Goal: Transaction & Acquisition: Download file/media

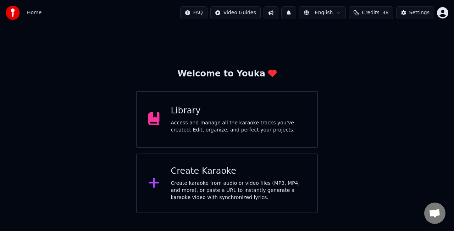
click at [235, 131] on div "Access and manage all the karaoke tracks you’ve created. Edit, organize, and pe…" at bounding box center [238, 126] width 135 height 14
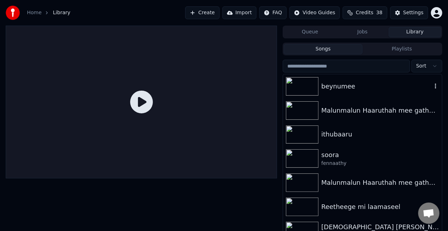
click at [370, 87] on div "beynumee" at bounding box center [377, 86] width 111 height 10
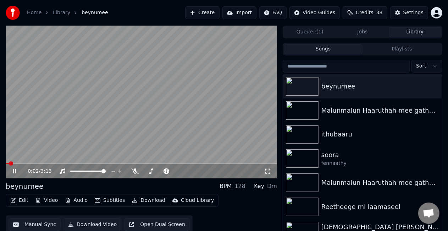
click at [23, 163] on span at bounding box center [142, 163] width 272 height 1
click at [122, 91] on video at bounding box center [142, 102] width 272 height 153
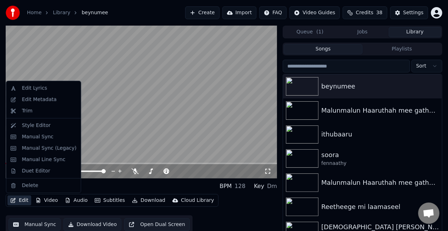
click at [21, 197] on button "Edit" at bounding box center [19, 200] width 24 height 10
click at [29, 173] on div "Duet Editor" at bounding box center [36, 170] width 28 height 7
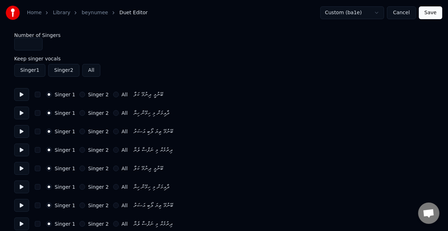
click at [18, 90] on button at bounding box center [21, 94] width 15 height 13
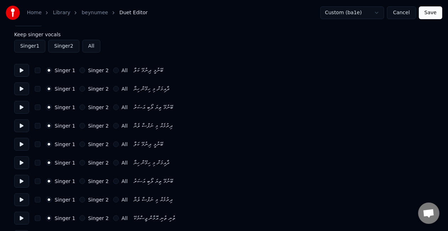
scroll to position [36, 0]
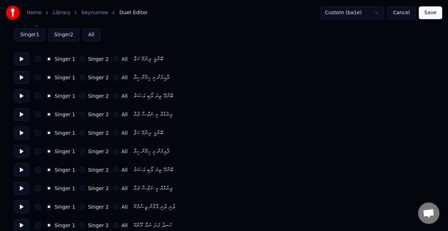
click at [80, 132] on button "Singer 2" at bounding box center [83, 133] width 6 height 6
click at [80, 151] on button "Singer 2" at bounding box center [83, 151] width 6 height 6
click at [80, 167] on button "Singer 2" at bounding box center [83, 170] width 6 height 6
click at [80, 186] on button "Singer 2" at bounding box center [83, 188] width 6 height 6
click at [81, 95] on button "Singer 2" at bounding box center [83, 96] width 6 height 6
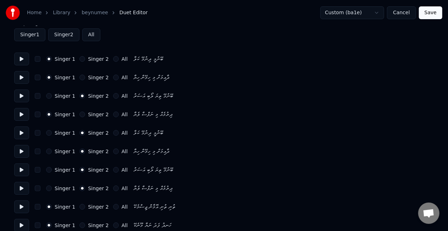
click at [80, 114] on button "Singer 2" at bounding box center [83, 114] width 6 height 6
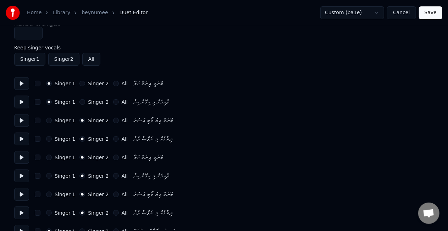
scroll to position [0, 0]
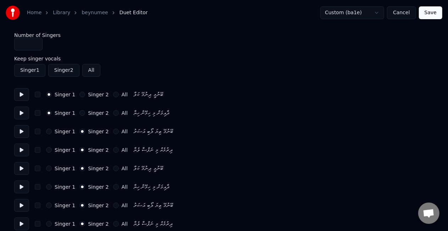
type input "*"
click at [34, 42] on input "*" at bounding box center [28, 44] width 28 height 13
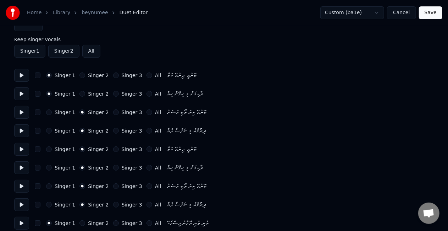
scroll to position [36, 0]
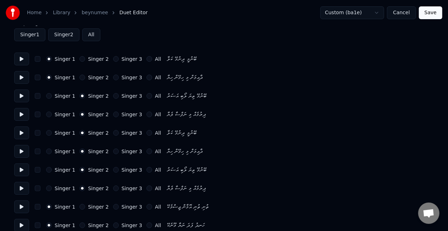
click at [109, 167] on div "Singer 1 Singer 2 Singer 3 All ބޭނުމޭ ތިޔަ ލޯބި އަސަރު" at bounding box center [224, 169] width 420 height 13
click at [113, 171] on button "Singer 3" at bounding box center [116, 170] width 6 height 6
click at [113, 187] on button "Singer 3" at bounding box center [116, 188] width 6 height 6
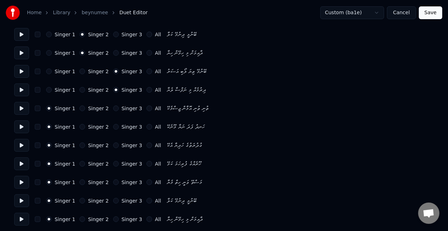
scroll to position [178, 0]
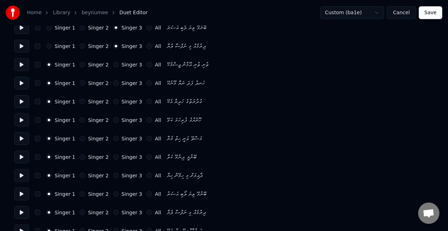
click at [21, 136] on button at bounding box center [21, 138] width 15 height 13
click at [13, 70] on div "Home Library beynumee Duet Editor Custom (ba1e) Cancel Save Number of Singers *…" at bounding box center [224, 140] width 448 height 636
click at [16, 66] on button at bounding box center [21, 64] width 15 height 13
click at [21, 82] on button at bounding box center [21, 83] width 15 height 13
click at [22, 100] on button at bounding box center [21, 101] width 15 height 13
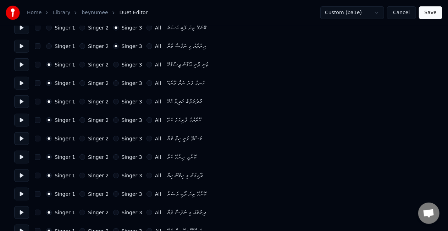
click at [18, 120] on button at bounding box center [21, 120] width 15 height 13
click at [80, 120] on button "Singer 2" at bounding box center [83, 120] width 6 height 6
click at [22, 118] on button at bounding box center [21, 120] width 15 height 13
click at [23, 136] on button at bounding box center [21, 138] width 15 height 13
click at [48, 118] on button "Singer 1" at bounding box center [49, 120] width 6 height 6
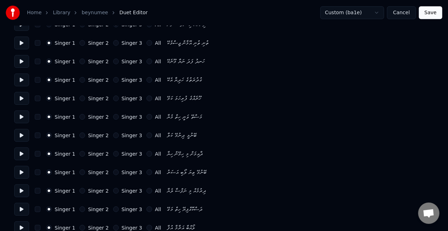
scroll to position [249, 0]
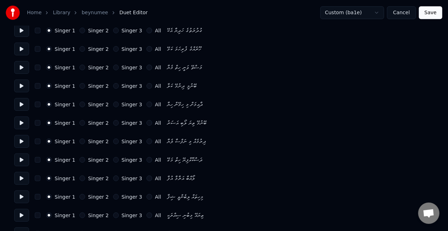
click at [18, 68] on button at bounding box center [21, 67] width 15 height 13
click at [80, 86] on button "Singer 2" at bounding box center [83, 86] width 6 height 6
click at [81, 101] on div "Singer 1 Singer 2 Singer 3 All ދާއިމަށް މި ހިމޭން ހިޔާ" at bounding box center [224, 104] width 420 height 13
click at [80, 105] on button "Singer 2" at bounding box center [83, 105] width 6 height 6
click at [80, 121] on button "Singer 2" at bounding box center [83, 123] width 6 height 6
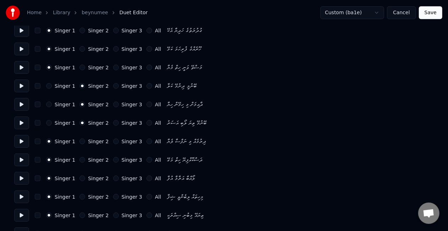
click at [80, 140] on button "Singer 2" at bounding box center [83, 141] width 6 height 6
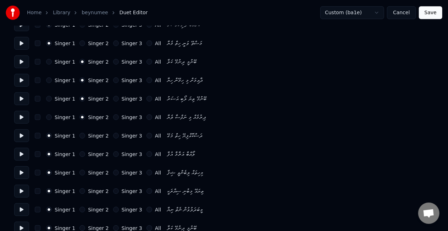
scroll to position [284, 0]
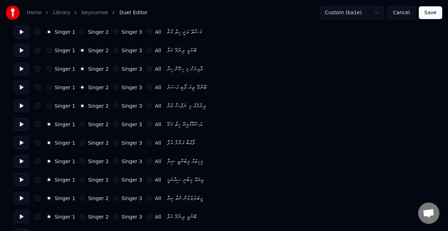
click at [80, 124] on button "Singer 2" at bounding box center [83, 124] width 6 height 6
click at [76, 143] on div "Singer 1 Singer 2 Singer 3 All" at bounding box center [103, 143] width 115 height 6
click at [81, 142] on button "Singer 2" at bounding box center [83, 143] width 6 height 6
click at [80, 160] on button "Singer 2" at bounding box center [83, 161] width 6 height 6
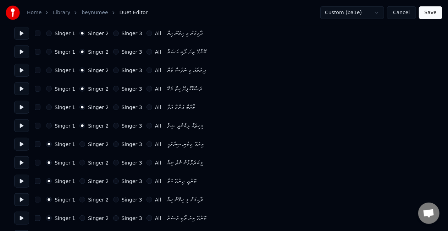
scroll to position [391, 0]
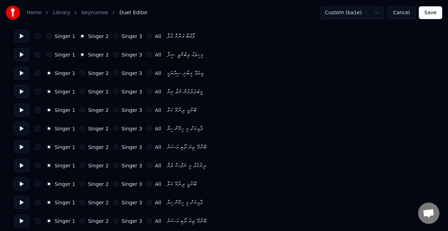
click at [21, 71] on button at bounding box center [21, 73] width 15 height 13
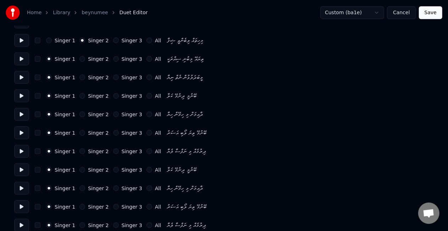
scroll to position [413, 0]
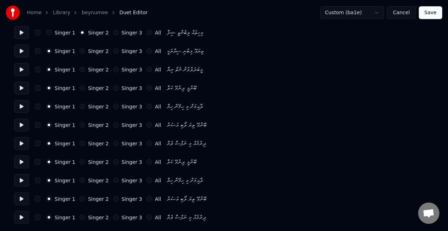
click at [113, 162] on button "Singer 3" at bounding box center [116, 162] width 6 height 6
click at [113, 180] on button "Singer 3" at bounding box center [116, 181] width 6 height 6
click at [113, 196] on button "Singer 3" at bounding box center [116, 199] width 6 height 6
click at [113, 216] on button "Singer 3" at bounding box center [116, 217] width 6 height 6
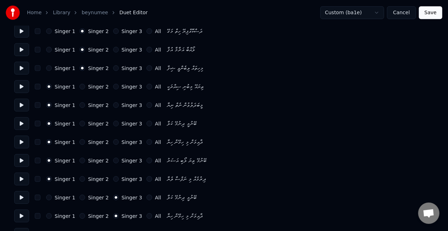
click at [426, 13] on button "Save" at bounding box center [430, 12] width 23 height 13
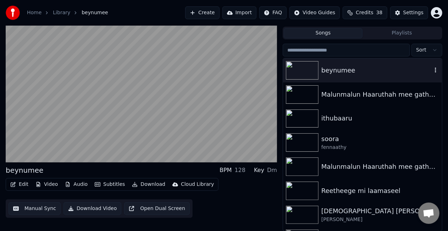
click at [363, 72] on div "beynumee" at bounding box center [377, 70] width 111 height 10
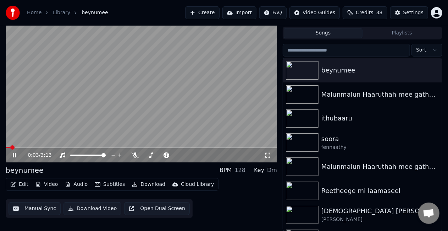
click at [24, 147] on span at bounding box center [142, 147] width 272 height 1
click at [60, 124] on video at bounding box center [142, 86] width 272 height 153
click at [80, 115] on video at bounding box center [142, 86] width 272 height 153
click at [176, 72] on video at bounding box center [142, 86] width 272 height 153
click at [174, 72] on video at bounding box center [142, 86] width 272 height 153
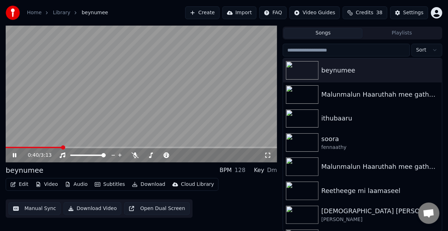
click at [113, 103] on video at bounding box center [142, 86] width 272 height 153
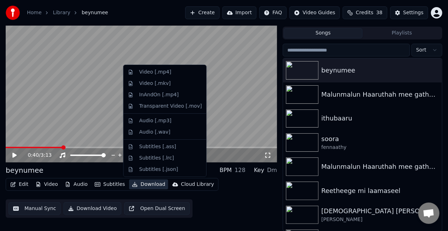
click at [138, 183] on button "Download" at bounding box center [148, 184] width 39 height 10
click at [165, 72] on div "Video [.mp4]" at bounding box center [155, 72] width 32 height 7
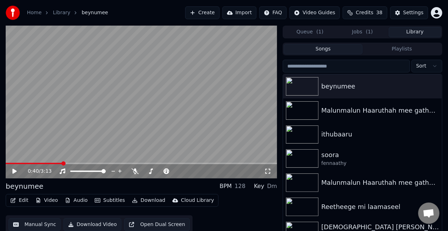
click at [417, 32] on button "Library" at bounding box center [415, 32] width 53 height 10
click at [361, 132] on div "ithubaaru" at bounding box center [377, 134] width 111 height 10
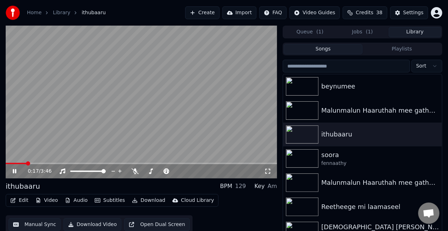
click at [26, 163] on span at bounding box center [142, 163] width 272 height 1
click at [96, 137] on video at bounding box center [142, 102] width 272 height 153
click at [101, 163] on span at bounding box center [142, 163] width 272 height 1
click at [120, 135] on video at bounding box center [142, 102] width 272 height 153
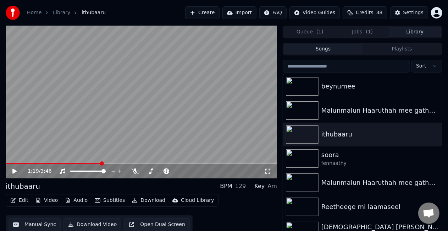
click at [120, 135] on video at bounding box center [142, 102] width 272 height 153
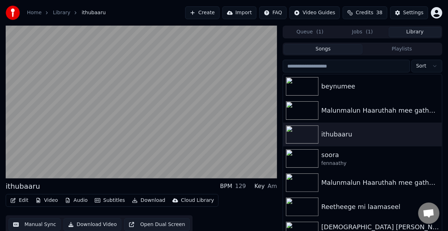
click at [155, 113] on video at bounding box center [142, 102] width 272 height 153
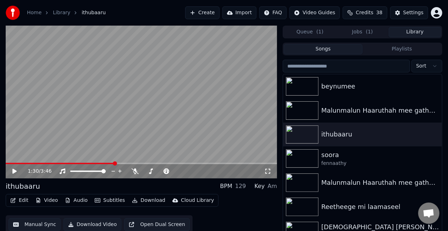
scroll to position [16, 0]
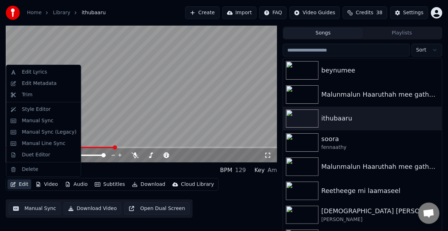
click at [16, 184] on button "Edit" at bounding box center [19, 184] width 24 height 10
click at [38, 157] on div "Duet Editor" at bounding box center [36, 154] width 28 height 7
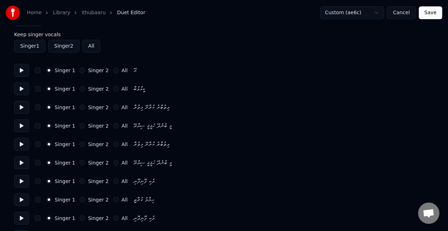
scroll to position [36, 0]
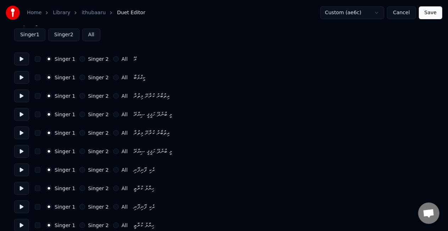
click at [80, 169] on button "Singer 2" at bounding box center [83, 170] width 6 height 6
click at [80, 187] on button "Singer 2" at bounding box center [83, 188] width 6 height 6
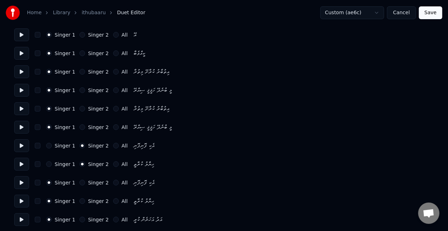
scroll to position [71, 0]
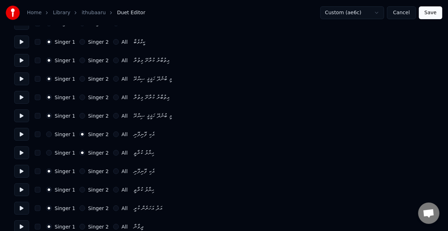
click at [80, 172] on button "Singer 2" at bounding box center [83, 171] width 6 height 6
click at [80, 188] on button "Singer 2" at bounding box center [83, 190] width 6 height 6
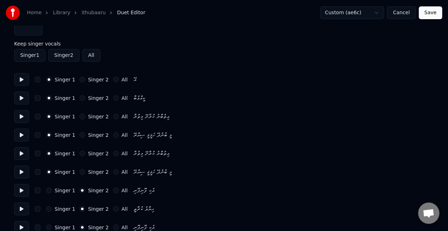
scroll to position [0, 0]
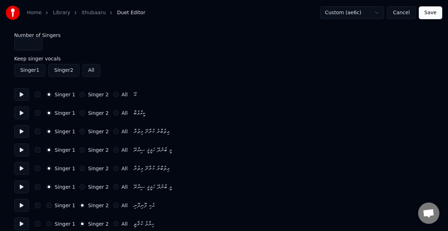
type input "*"
click at [36, 41] on input "*" at bounding box center [28, 44] width 28 height 13
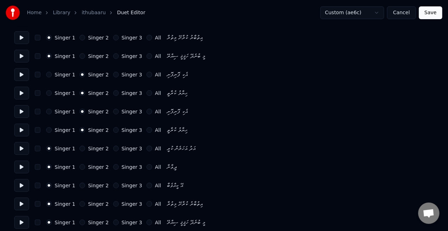
scroll to position [142, 0]
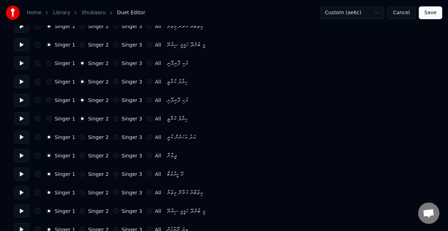
click at [80, 137] on button "Singer 2" at bounding box center [83, 137] width 6 height 6
click at [80, 153] on button "Singer 2" at bounding box center [83, 156] width 6 height 6
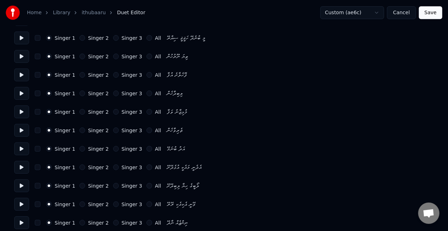
scroll to position [320, 0]
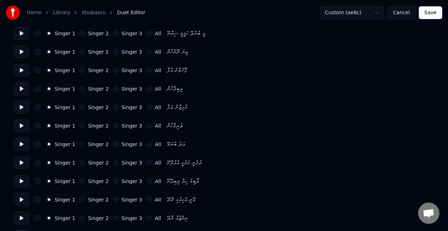
click at [82, 162] on div "Singer 2" at bounding box center [94, 163] width 29 height 6
click at [80, 163] on button "Singer 2" at bounding box center [83, 163] width 6 height 6
click at [80, 181] on button "Singer 2" at bounding box center [83, 181] width 6 height 6
click at [80, 200] on button "Singer 2" at bounding box center [83, 200] width 6 height 6
click at [49, 199] on button "Singer 1" at bounding box center [49, 200] width 6 height 6
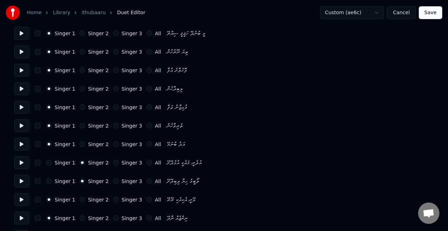
scroll to position [355, 0]
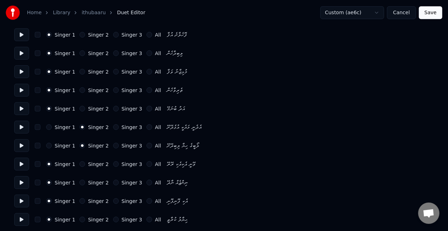
click at [80, 201] on button "Singer 2" at bounding box center [83, 201] width 6 height 6
click at [78, 222] on div "Singer 1 Singer 2 Singer 3 All ޙިޔާލު ކުރާތީ" at bounding box center [224, 219] width 420 height 13
click at [80, 217] on button "Singer 2" at bounding box center [83, 220] width 6 height 6
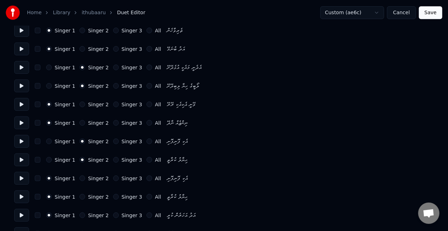
scroll to position [426, 0]
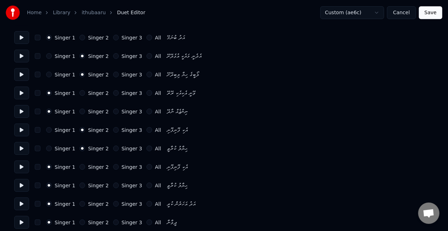
click at [81, 164] on button "Singer 2" at bounding box center [83, 167] width 6 height 6
click at [80, 186] on button "Singer 2" at bounding box center [83, 185] width 6 height 6
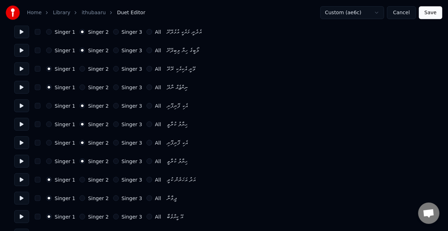
scroll to position [462, 0]
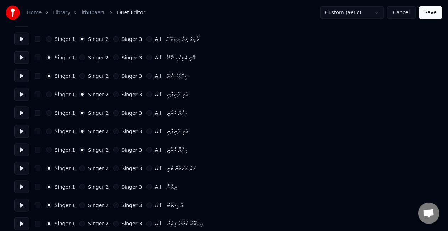
click at [82, 167] on div "Singer 2" at bounding box center [94, 168] width 29 height 6
click at [81, 168] on button "Singer 2" at bounding box center [83, 168] width 6 height 6
click at [80, 189] on button "Singer 2" at bounding box center [83, 187] width 6 height 6
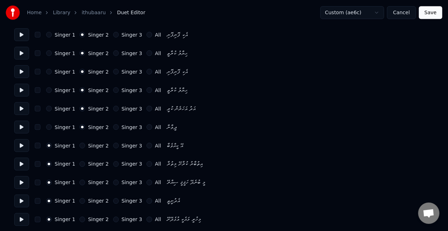
scroll to position [533, 0]
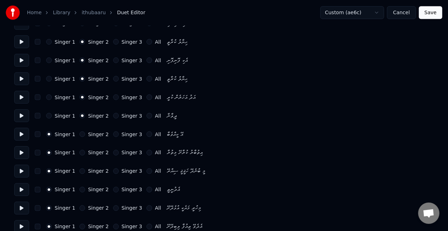
click at [80, 152] on button "Singer 2" at bounding box center [83, 153] width 6 height 6
drag, startPoint x: 48, startPoint y: 151, endPoint x: 51, endPoint y: 152, distance: 3.7
click at [49, 152] on button "Singer 1" at bounding box center [49, 153] width 6 height 6
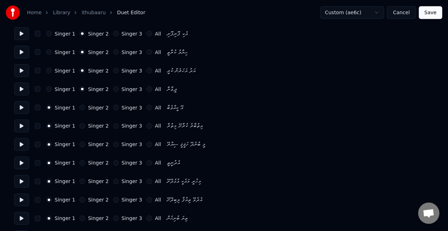
scroll to position [568, 0]
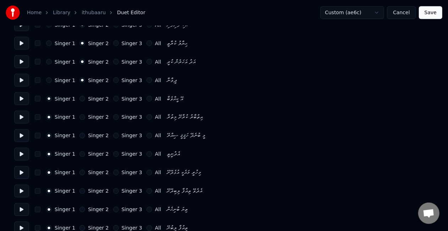
click at [80, 153] on button "Singer 2" at bounding box center [83, 154] width 6 height 6
click at [80, 173] on button "Singer 2" at bounding box center [83, 173] width 6 height 6
click at [80, 191] on button "Singer 2" at bounding box center [83, 191] width 6 height 6
click at [80, 208] on button "Singer 2" at bounding box center [83, 210] width 6 height 6
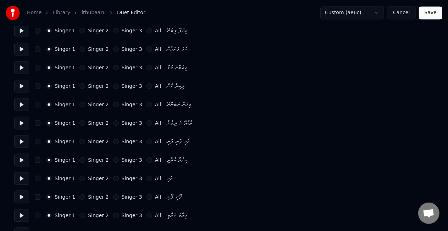
scroll to position [675, 0]
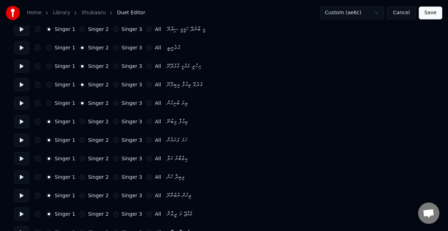
click at [111, 109] on div "Singer 1 Singer 2 Singer 3 All ތިޔަ ބުނިހެން" at bounding box center [224, 103] width 420 height 13
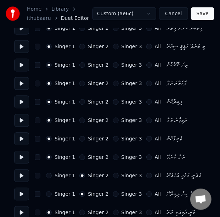
scroll to position [320, 0]
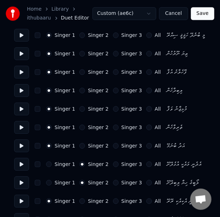
click at [80, 144] on button "Singer 2" at bounding box center [83, 146] width 6 height 6
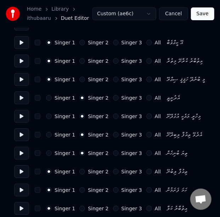
scroll to position [638, 0]
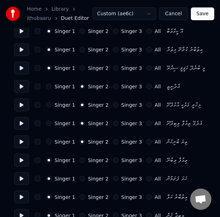
click at [48, 85] on button "Singer 1" at bounding box center [49, 87] width 6 height 6
click at [47, 104] on button "Singer 1" at bounding box center [49, 105] width 6 height 6
click at [44, 123] on div "Singer 1 Singer 2 Singer 3 All އެދެވޭ ތިއުފާ ލިބިދޭށޭ" at bounding box center [110, 123] width 192 height 13
click at [51, 124] on button "Singer 1" at bounding box center [49, 124] width 6 height 6
click at [50, 142] on button "Singer 1" at bounding box center [49, 142] width 6 height 6
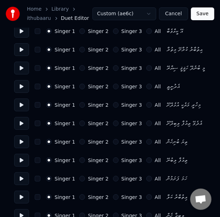
click at [84, 143] on div "Singer 2" at bounding box center [94, 142] width 29 height 6
click at [82, 141] on div "Singer 2" at bounding box center [94, 142] width 29 height 6
click at [76, 143] on div "Singer 1 Singer 2 Singer 3 All" at bounding box center [103, 142] width 115 height 6
click at [80, 143] on button "Singer 2" at bounding box center [83, 142] width 6 height 6
click at [80, 160] on div "Singer 2" at bounding box center [94, 161] width 29 height 6
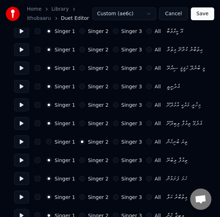
click at [80, 159] on button "Singer 2" at bounding box center [83, 161] width 6 height 6
click at [80, 178] on button "Singer 2" at bounding box center [83, 179] width 6 height 6
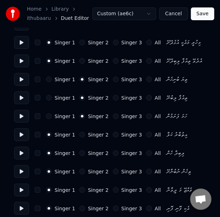
scroll to position [709, 0]
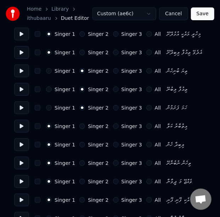
click at [81, 127] on button "Singer 2" at bounding box center [83, 127] width 6 height 6
click at [80, 143] on button "Singer 2" at bounding box center [83, 145] width 6 height 6
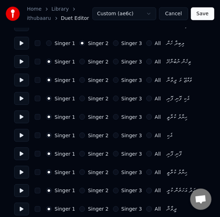
scroll to position [819, 0]
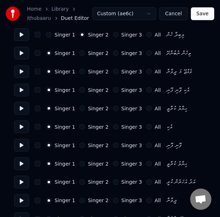
click at [80, 91] on button "Singer 2" at bounding box center [83, 90] width 6 height 6
click at [80, 107] on button "Singer 2" at bounding box center [83, 109] width 6 height 6
click at [81, 127] on button "Singer 2" at bounding box center [83, 127] width 6 height 6
click at [80, 145] on button "Singer 2" at bounding box center [83, 146] width 6 height 6
click at [81, 164] on button "Singer 2" at bounding box center [83, 164] width 6 height 6
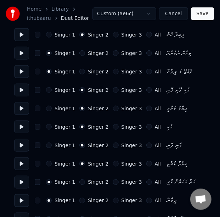
click at [80, 182] on button "Singer 2" at bounding box center [83, 183] width 6 height 6
click at [80, 202] on button "Singer 2" at bounding box center [83, 201] width 6 height 6
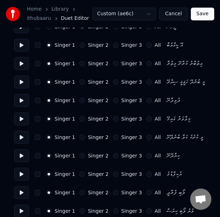
scroll to position [1039, 0]
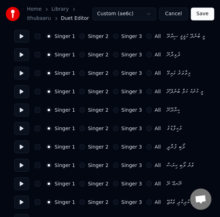
click at [80, 111] on button "Singer 2" at bounding box center [83, 110] width 6 height 6
click at [80, 128] on button "Singer 2" at bounding box center [83, 129] width 6 height 6
click at [80, 147] on button "Singer 2" at bounding box center [83, 147] width 6 height 6
click at [80, 166] on button "Singer 2" at bounding box center [83, 166] width 6 height 6
click at [80, 183] on button "Singer 2" at bounding box center [83, 184] width 6 height 6
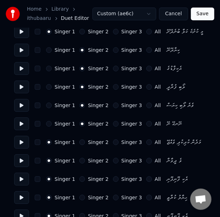
scroll to position [1110, 0]
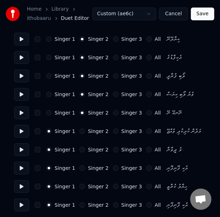
click at [80, 168] on button "Singer 2" at bounding box center [83, 168] width 6 height 6
click at [80, 186] on button "Singer 2" at bounding box center [83, 187] width 6 height 6
click at [80, 205] on button "Singer 2" at bounding box center [83, 205] width 6 height 6
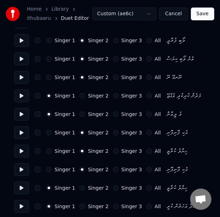
click at [80, 187] on button "Singer 2" at bounding box center [83, 188] width 6 height 6
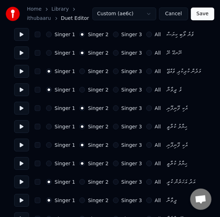
scroll to position [1181, 0]
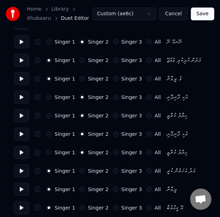
click at [80, 170] on button "Singer 2" at bounding box center [83, 171] width 6 height 6
click at [80, 188] on button "Singer 2" at bounding box center [83, 190] width 6 height 6
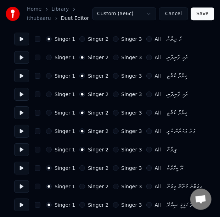
scroll to position [1222, 0]
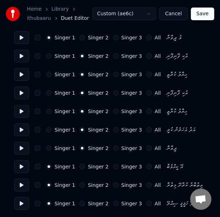
click at [202, 13] on button "Save" at bounding box center [202, 13] width 23 height 13
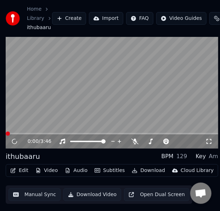
scroll to position [1, 0]
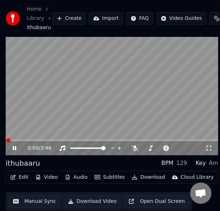
click at [17, 149] on icon at bounding box center [19, 149] width 16 height 6
click at [28, 198] on button "Manual Sync" at bounding box center [35, 201] width 52 height 13
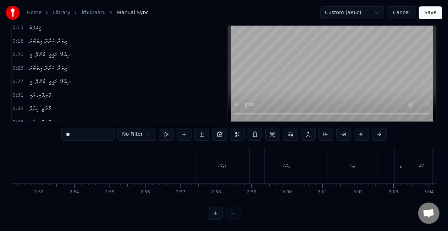
scroll to position [0, 6119]
click at [207, 168] on div "ދެވިދާނޭ" at bounding box center [218, 165] width 54 height 35
type input "********"
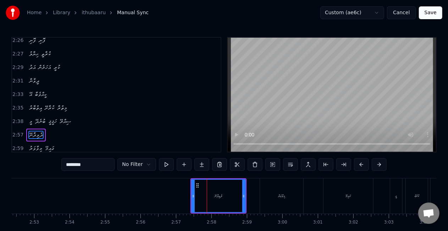
scroll to position [665, 0]
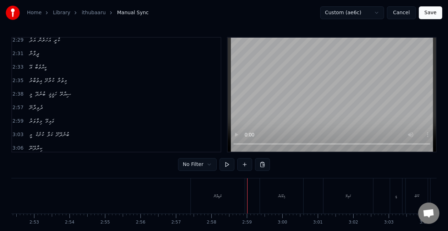
click at [234, 195] on div "ދެވިދާނޭ" at bounding box center [218, 195] width 54 height 35
click at [238, 195] on div "ދެވިދާނޭ" at bounding box center [218, 195] width 54 height 35
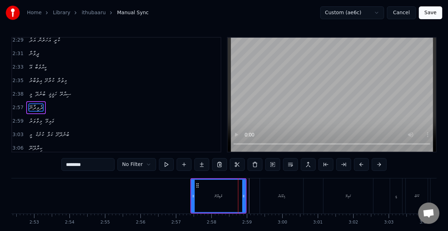
click at [245, 195] on icon at bounding box center [243, 196] width 3 height 6
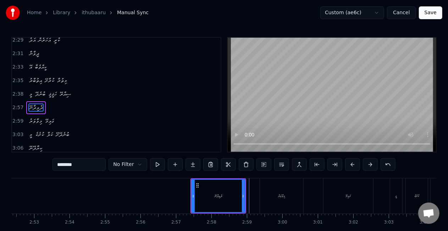
click at [245, 196] on div "ދެވިދާނޭ" at bounding box center [218, 196] width 54 height 34
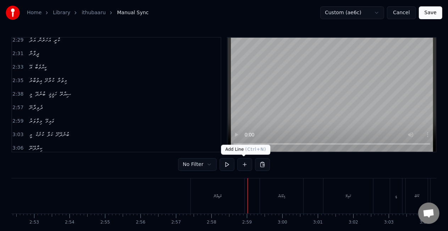
click at [240, 165] on button at bounding box center [245, 164] width 15 height 13
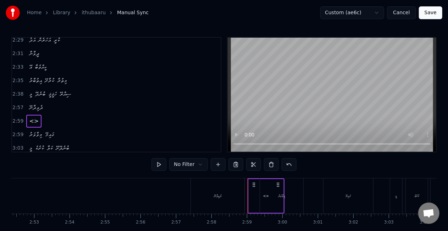
click at [265, 198] on div "މިވާވަރު" at bounding box center [281, 195] width 43 height 35
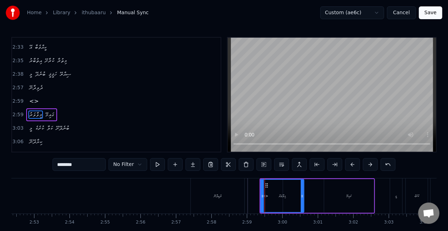
scroll to position [692, 0]
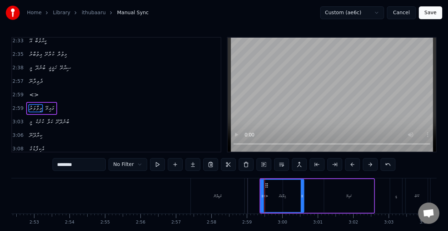
click at [256, 198] on div "<>" at bounding box center [265, 195] width 35 height 35
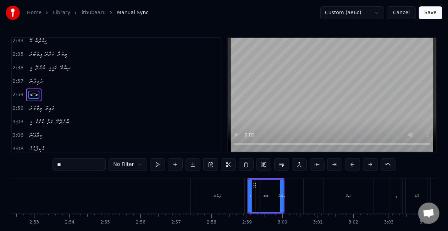
scroll to position [678, 0]
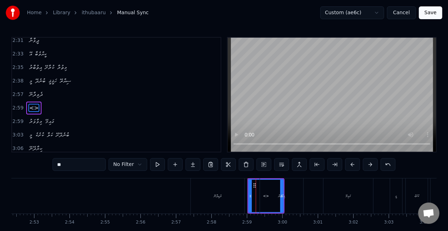
click at [263, 194] on div "މިވާވަރު" at bounding box center [281, 195] width 43 height 35
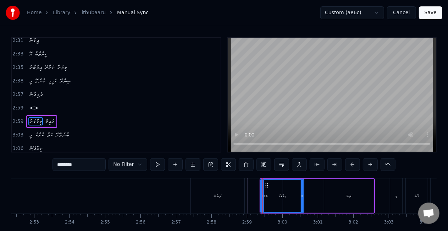
scroll to position [692, 0]
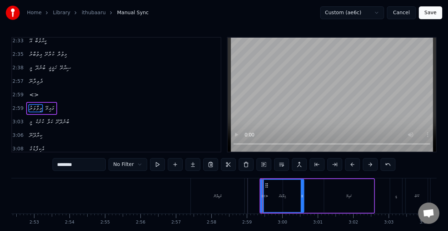
click at [255, 198] on div "<>" at bounding box center [265, 195] width 35 height 35
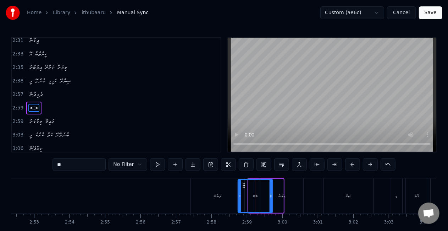
drag, startPoint x: 253, startPoint y: 185, endPoint x: 242, endPoint y: 185, distance: 11.0
click at [242, 185] on icon at bounding box center [244, 185] width 6 height 6
click at [247, 190] on div "<>" at bounding box center [255, 196] width 34 height 32
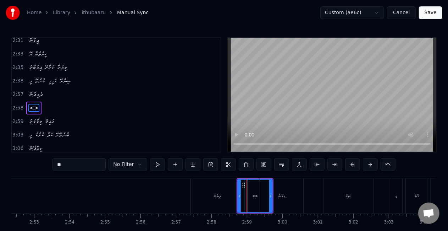
drag, startPoint x: 90, startPoint y: 163, endPoint x: 22, endPoint y: 166, distance: 68.2
click at [22, 166] on div "0:15 އޭ 0:15 ކީއްވެބާ 0:16 އިތުބާރު ކުރާށޭ މިތުރާ 0:20 މީ ބުނެދޭ ހަޤީޤީ ސިއްރޭ …" at bounding box center [224, 143] width 426 height 213
type input "*"
drag, startPoint x: 242, startPoint y: 185, endPoint x: 238, endPoint y: 185, distance: 4.6
click at [238, 185] on icon at bounding box center [239, 185] width 6 height 6
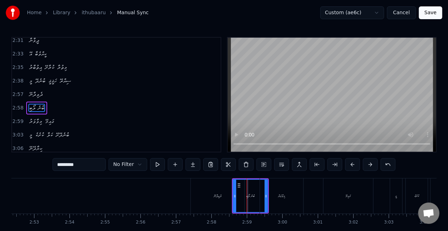
click at [219, 192] on div "ދެވިދާނޭ" at bounding box center [218, 195] width 54 height 35
type input "********"
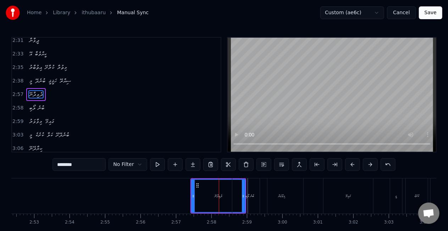
scroll to position [665, 0]
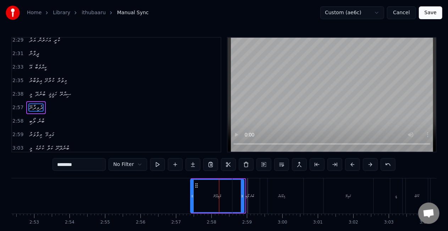
click at [194, 185] on icon at bounding box center [196, 185] width 6 height 6
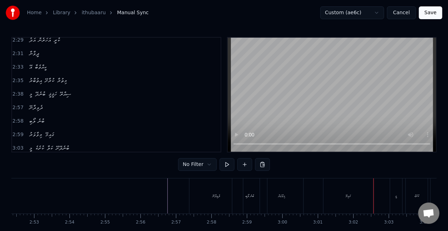
click at [245, 190] on div "ބުނެ ލޯބި" at bounding box center [250, 195] width 35 height 35
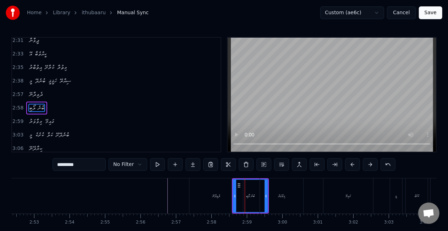
click at [276, 198] on div "މިވާވަރު" at bounding box center [281, 195] width 43 height 35
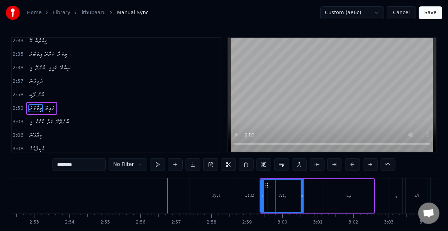
scroll to position [692, 0]
drag, startPoint x: 268, startPoint y: 183, endPoint x: 273, endPoint y: 185, distance: 5.4
click at [273, 185] on icon at bounding box center [272, 185] width 6 height 6
click at [252, 192] on div "ބުނެ ލޯބި" at bounding box center [250, 195] width 35 height 35
type input "*********"
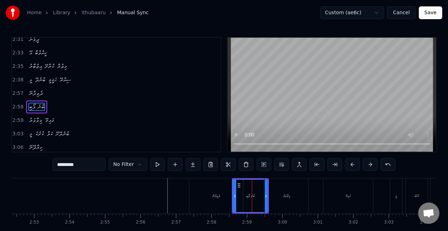
scroll to position [678, 0]
click at [239, 184] on icon at bounding box center [238, 185] width 6 height 6
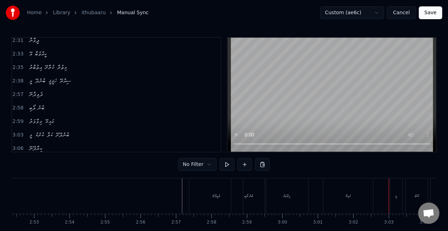
click at [271, 184] on div "މިވާވަރު" at bounding box center [286, 195] width 43 height 35
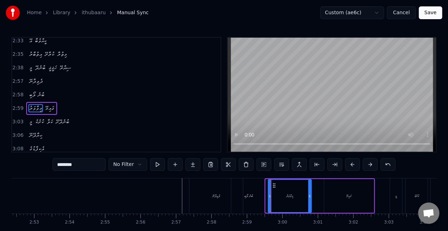
click at [274, 184] on icon at bounding box center [275, 185] width 6 height 6
click at [251, 189] on div "ބުނެ ލޯބި" at bounding box center [248, 195] width 35 height 35
type input "*********"
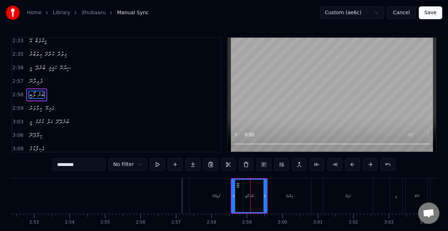
scroll to position [678, 0]
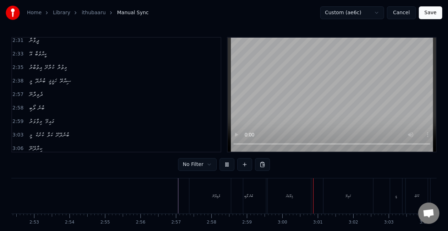
click at [243, 198] on div "ބުނެ ލޯބި" at bounding box center [248, 195] width 35 height 35
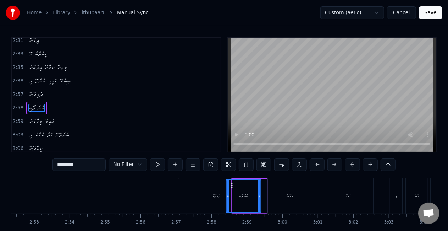
drag, startPoint x: 240, startPoint y: 184, endPoint x: 234, endPoint y: 183, distance: 6.1
click at [234, 183] on icon at bounding box center [233, 185] width 6 height 6
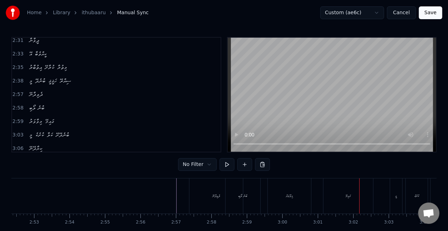
click at [211, 192] on div "ދެވިދާނޭ" at bounding box center [217, 195] width 54 height 35
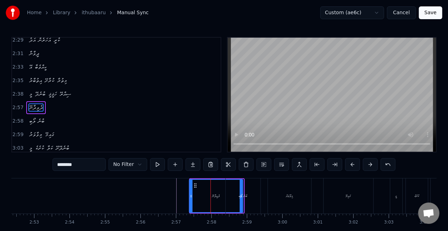
click at [196, 184] on circle at bounding box center [196, 184] width 0 height 0
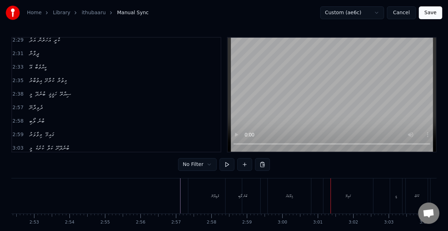
click at [211, 185] on div "ދެވިދާނޭ" at bounding box center [216, 195] width 54 height 35
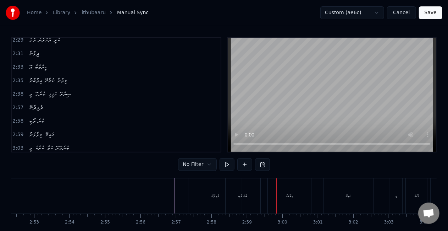
click at [239, 201] on div "ބުނެ ލޯބި" at bounding box center [243, 195] width 35 height 35
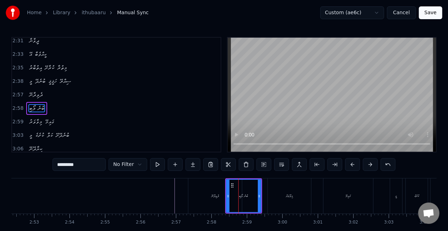
scroll to position [678, 0]
drag, startPoint x: 232, startPoint y: 185, endPoint x: 236, endPoint y: 186, distance: 4.0
click at [236, 186] on icon at bounding box center [237, 185] width 6 height 6
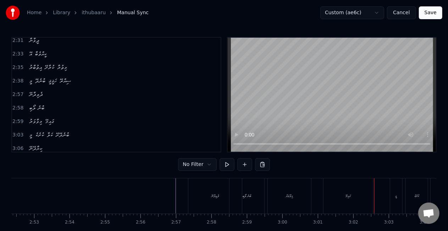
click at [246, 197] on div "ބުނެ ލޯބި" at bounding box center [247, 195] width 9 height 5
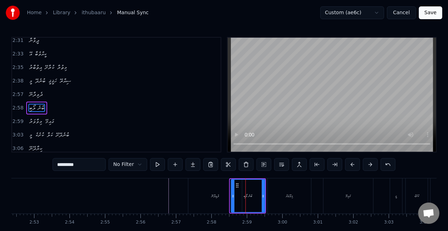
click at [234, 183] on div at bounding box center [233, 196] width 3 height 32
drag, startPoint x: 234, startPoint y: 184, endPoint x: 240, endPoint y: 185, distance: 5.9
click at [240, 185] on div at bounding box center [239, 196] width 3 height 32
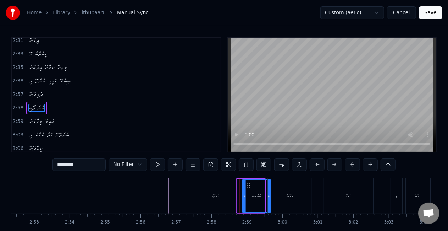
drag, startPoint x: 246, startPoint y: 185, endPoint x: 251, endPoint y: 187, distance: 5.5
click at [251, 187] on icon at bounding box center [249, 185] width 6 height 6
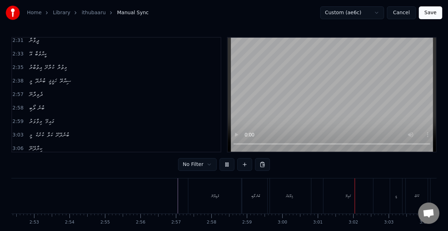
click at [248, 202] on div "ބުނެ ލޯބި" at bounding box center [256, 195] width 28 height 35
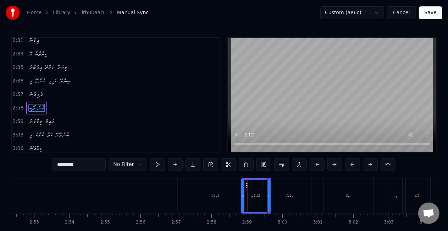
click at [242, 196] on icon at bounding box center [243, 196] width 3 height 6
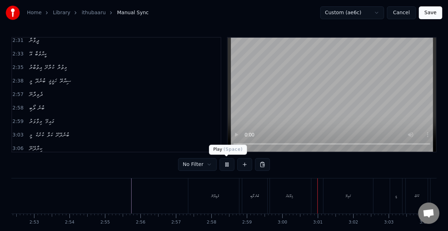
click at [227, 162] on button at bounding box center [227, 164] width 15 height 13
click at [430, 11] on button "Save" at bounding box center [430, 12] width 23 height 13
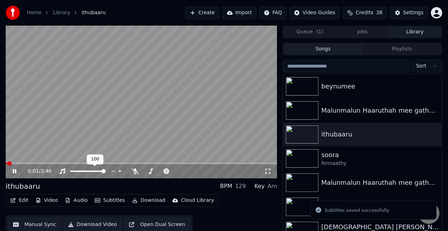
drag, startPoint x: 101, startPoint y: 170, endPoint x: 105, endPoint y: 171, distance: 3.7
click at [105, 171] on div at bounding box center [94, 171] width 57 height 7
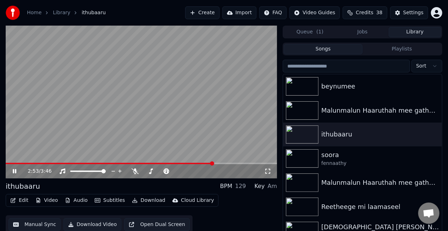
click at [213, 163] on span at bounding box center [142, 163] width 272 height 1
click at [207, 162] on video at bounding box center [142, 102] width 272 height 153
click at [202, 162] on video at bounding box center [142, 102] width 272 height 153
click at [204, 163] on span at bounding box center [117, 163] width 223 height 1
click at [212, 162] on video at bounding box center [142, 102] width 272 height 153
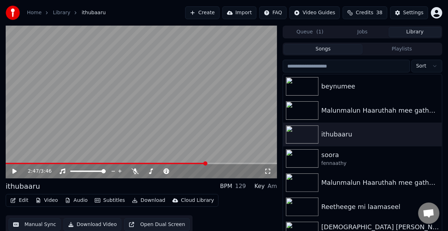
click at [214, 162] on video at bounding box center [142, 102] width 272 height 153
click at [215, 163] on span at bounding box center [142, 163] width 272 height 1
click at [209, 131] on video at bounding box center [142, 102] width 272 height 153
click at [97, 111] on video at bounding box center [142, 102] width 272 height 153
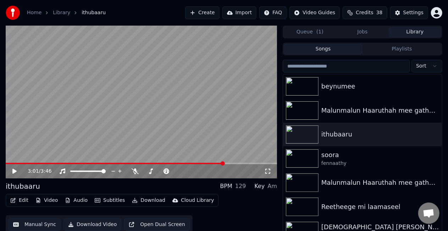
click at [40, 226] on button "Manual Sync" at bounding box center [35, 224] width 52 height 13
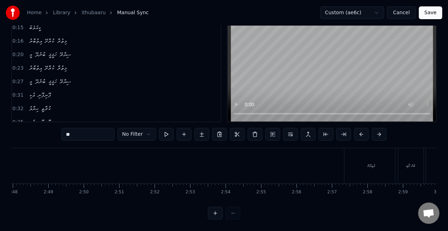
scroll to position [0, 6078]
click at [296, 164] on div "ބުނެ ލޯބި" at bounding box center [296, 165] width 30 height 35
type input "*********"
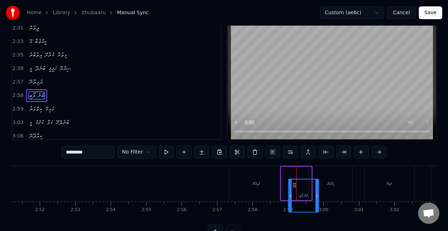
scroll to position [16, 0]
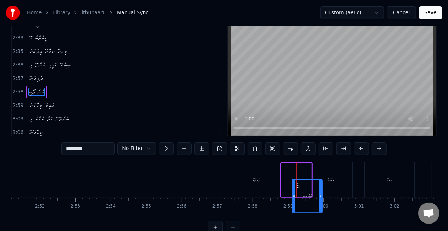
drag, startPoint x: 288, startPoint y: 185, endPoint x: 299, endPoint y: 168, distance: 20.3
click at [299, 168] on div "ބުނެ ލޯބި" at bounding box center [296, 180] width 31 height 34
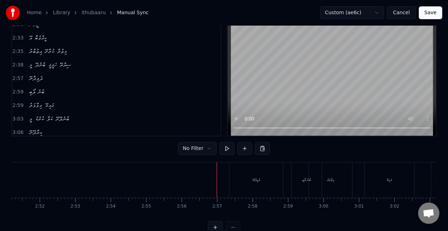
click at [290, 182] on div "އެކިފާޑުގެ" at bounding box center [293, 179] width 8 height 5
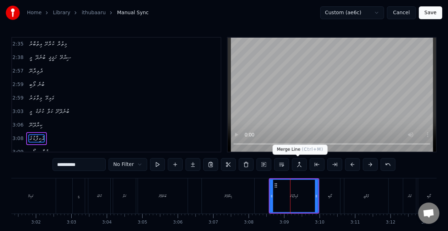
scroll to position [731, 0]
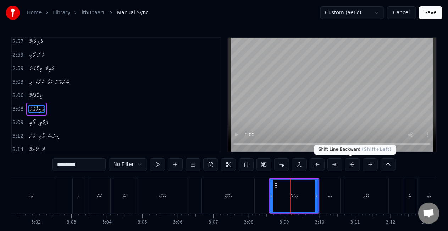
click at [350, 164] on button at bounding box center [352, 164] width 15 height 13
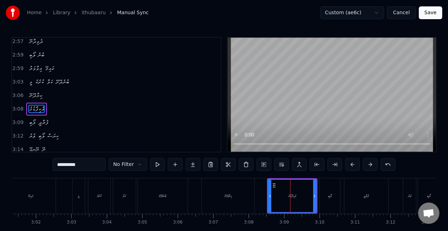
click at [350, 164] on button at bounding box center [352, 164] width 15 height 13
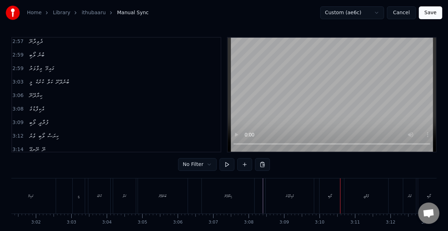
click at [330, 195] on div "ލޯބި" at bounding box center [330, 195] width 4 height 5
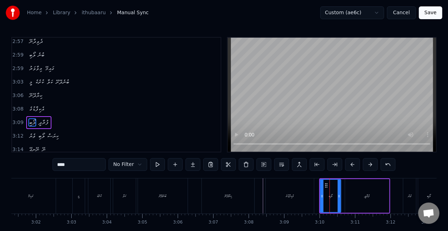
scroll to position [745, 0]
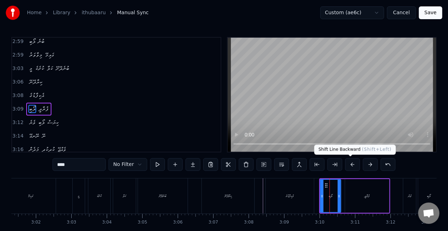
click at [349, 166] on button at bounding box center [352, 164] width 15 height 13
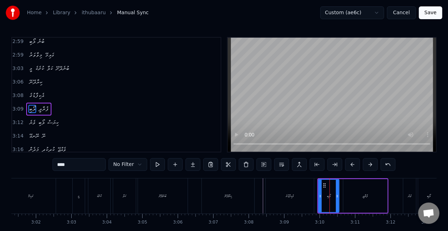
click at [349, 166] on button at bounding box center [352, 164] width 15 height 13
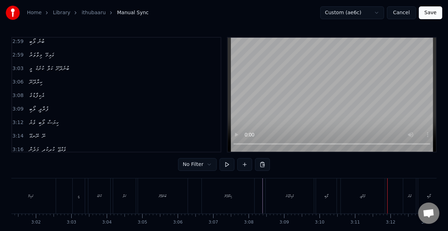
click at [331, 197] on div "ލޯބި" at bounding box center [326, 195] width 21 height 35
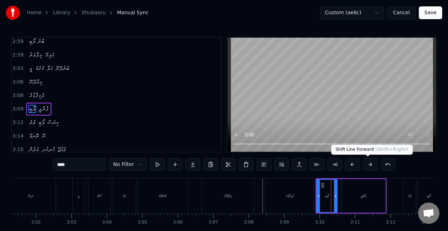
click at [368, 165] on button at bounding box center [370, 164] width 15 height 13
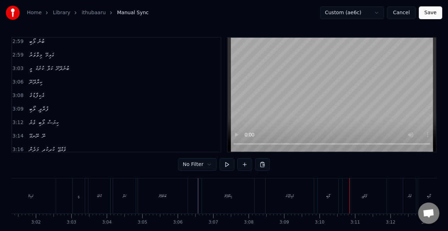
click at [283, 193] on div "އެކިފާޑުގެ" at bounding box center [290, 195] width 48 height 35
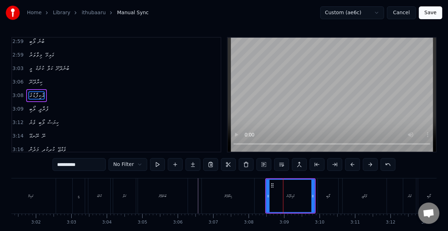
scroll to position [731, 0]
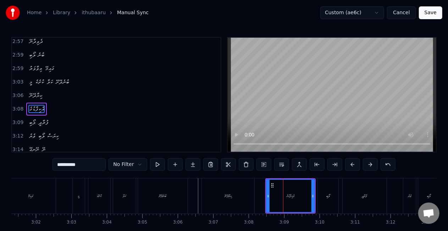
click at [76, 197] on div "މީ" at bounding box center [79, 195] width 12 height 35
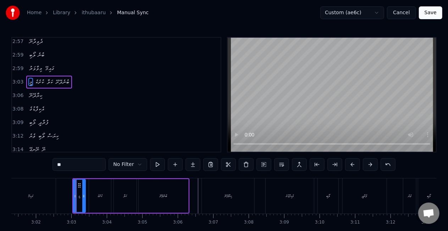
scroll to position [705, 0]
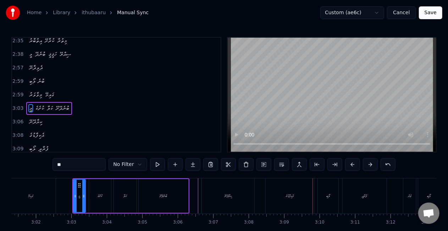
click at [224, 199] on div "ކިޔާދޭނޭ" at bounding box center [228, 195] width 53 height 35
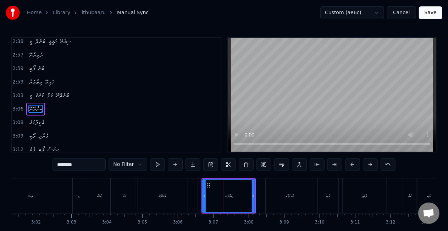
scroll to position [718, 0]
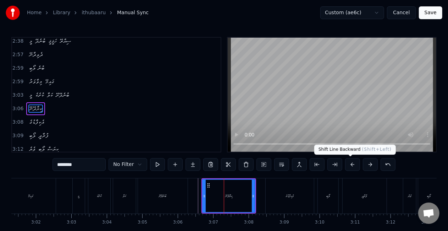
click at [350, 161] on button at bounding box center [352, 164] width 15 height 13
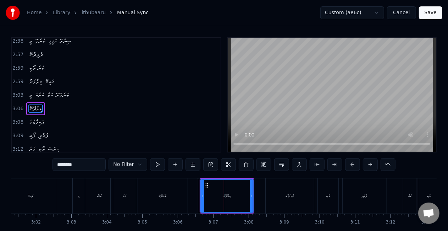
click at [183, 184] on div "ބުނެދޭށޭ" at bounding box center [163, 195] width 50 height 35
type input "********"
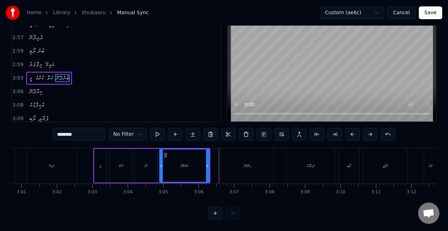
scroll to position [0, 6407]
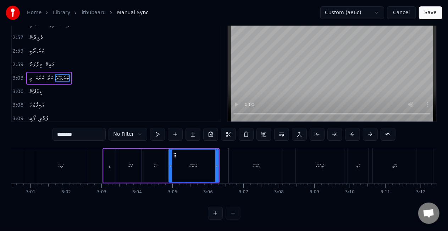
click at [199, 153] on div "ބުނެދޭށޭ" at bounding box center [193, 165] width 49 height 32
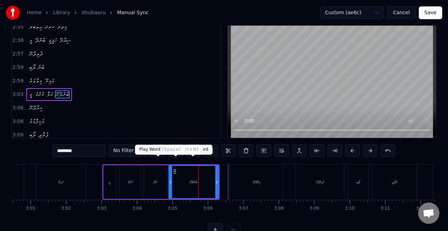
scroll to position [0, 0]
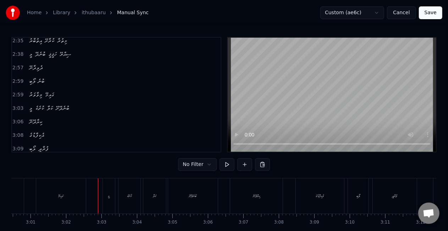
click at [254, 192] on div "ކިޔާދޭނޭ" at bounding box center [256, 195] width 53 height 35
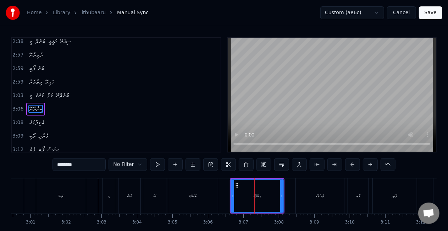
scroll to position [718, 0]
click at [301, 195] on div "އެކިފާޑުގެ" at bounding box center [320, 195] width 48 height 35
type input "**********"
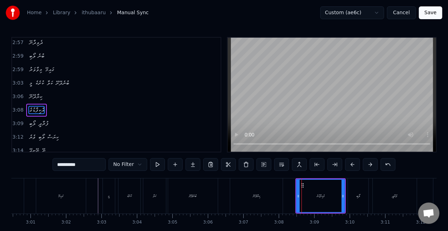
scroll to position [731, 0]
click at [300, 197] on icon at bounding box center [300, 196] width 3 height 6
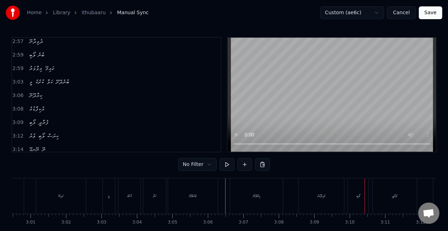
click at [317, 185] on div "އެކިފާޑުގެ" at bounding box center [321, 195] width 45 height 35
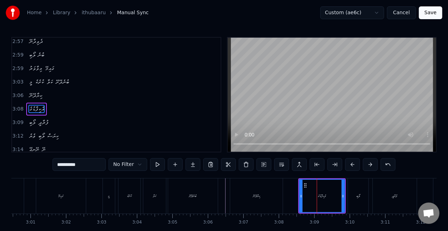
click at [258, 202] on div "ކިޔާދޭނޭ" at bounding box center [256, 195] width 53 height 35
type input "********"
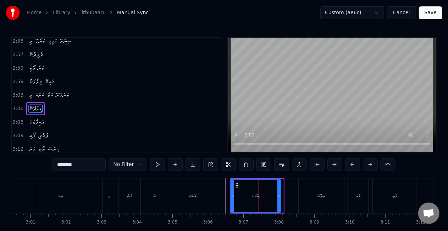
drag, startPoint x: 281, startPoint y: 203, endPoint x: 277, endPoint y: 202, distance: 4.0
click at [278, 202] on div at bounding box center [279, 196] width 3 height 32
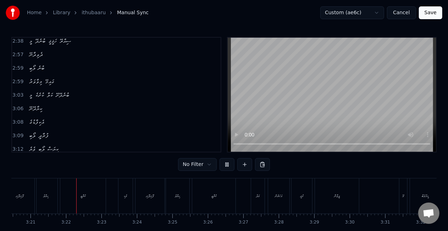
scroll to position [0, 7124]
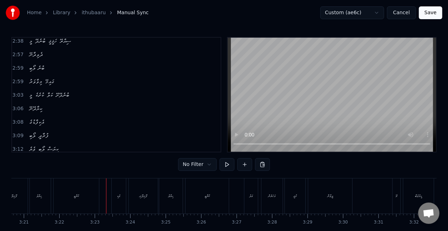
click at [46, 194] on div "ޙިޔާލު" at bounding box center [39, 195] width 23 height 35
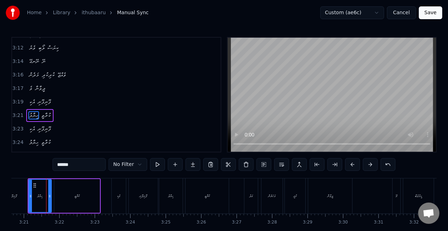
scroll to position [0, 7123]
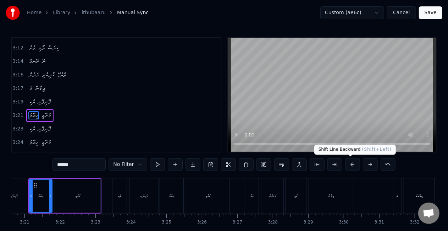
click at [352, 162] on button at bounding box center [352, 164] width 15 height 13
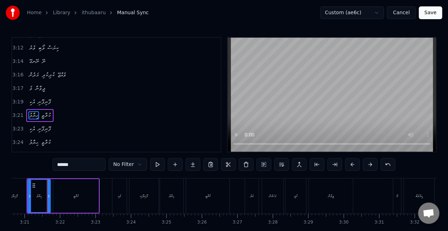
click at [33, 185] on icon at bounding box center [34, 185] width 6 height 6
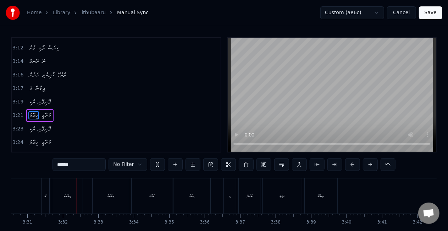
scroll to position [0, 7483]
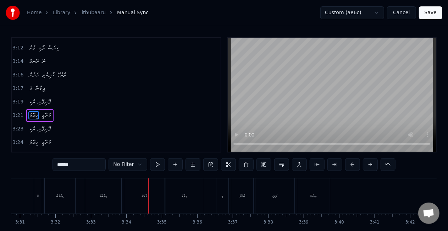
click at [109, 187] on div "އިތުބާރު" at bounding box center [103, 195] width 36 height 35
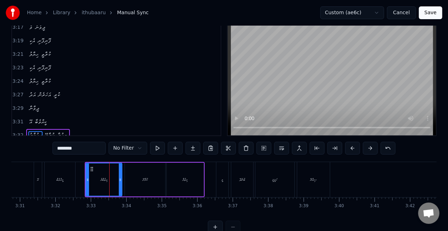
scroll to position [867, 0]
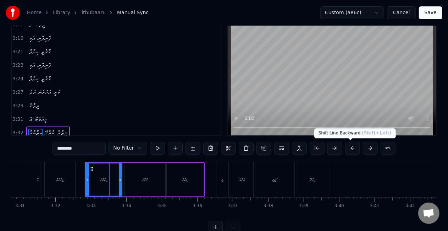
click at [354, 148] on button at bounding box center [352, 148] width 15 height 13
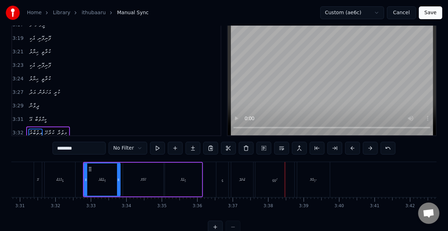
click at [217, 180] on div "މީ" at bounding box center [223, 179] width 12 height 35
type input "**"
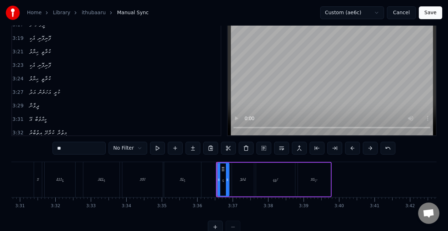
scroll to position [29, 0]
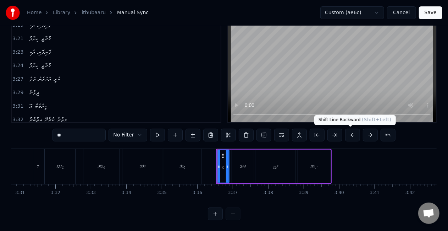
click at [352, 134] on button at bounding box center [352, 135] width 15 height 13
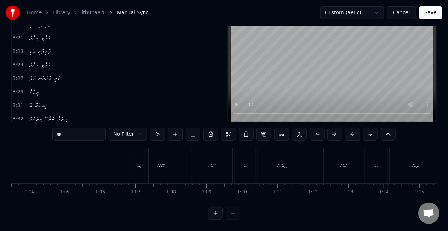
scroll to position [0, 2135]
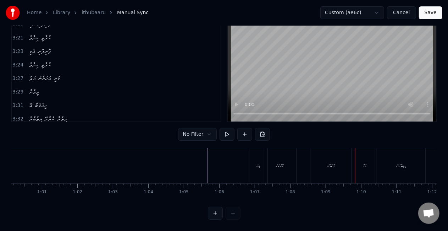
click at [317, 153] on div "ފޮހެލާށެ" at bounding box center [331, 165] width 40 height 35
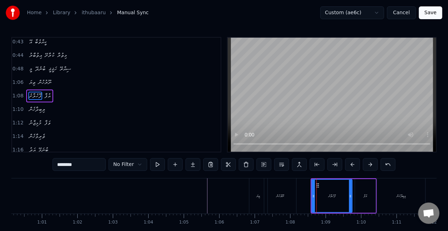
scroll to position [162, 0]
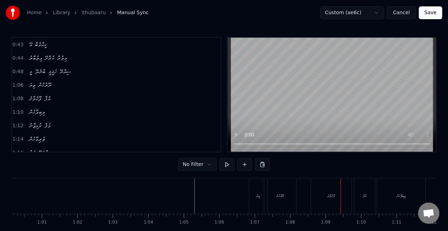
click at [314, 188] on div "ފޮހެލާށެ" at bounding box center [331, 195] width 40 height 35
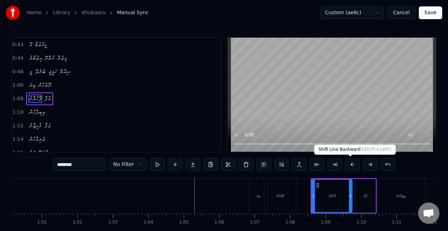
click at [351, 163] on button at bounding box center [352, 164] width 15 height 13
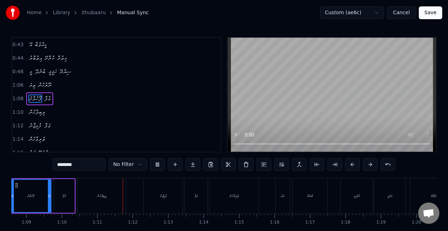
scroll to position [0, 2493]
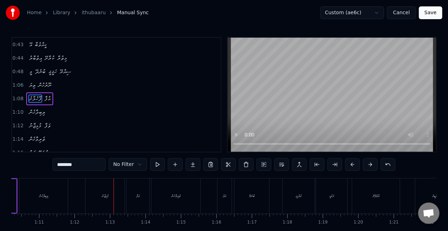
click at [105, 202] on div "މުޅިޖާނު" at bounding box center [105, 195] width 39 height 35
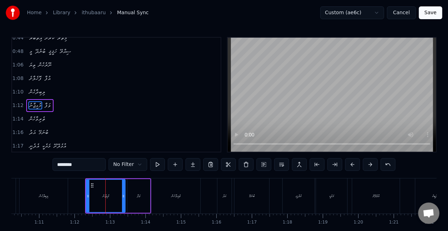
scroll to position [188, 0]
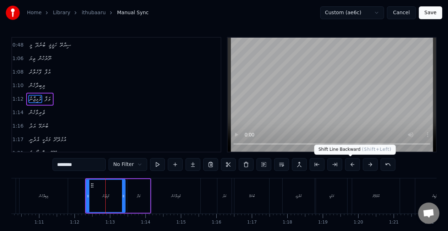
click at [348, 165] on button at bounding box center [352, 164] width 15 height 13
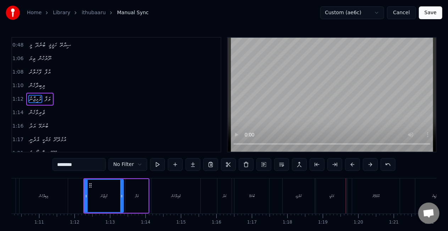
click at [224, 199] on div "އަދު" at bounding box center [225, 195] width 14 height 35
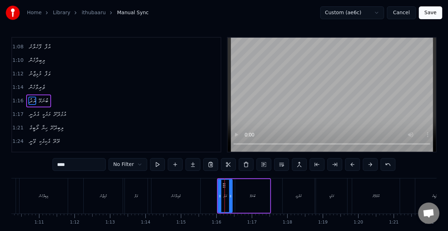
scroll to position [214, 0]
click at [286, 194] on div "އެދެނީ" at bounding box center [299, 195] width 32 height 35
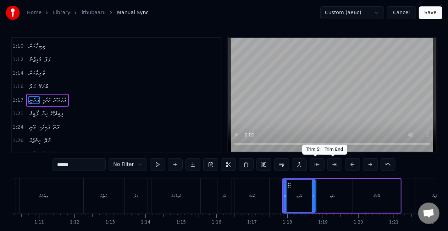
scroll to position [228, 0]
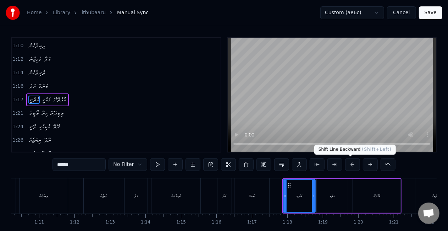
click at [349, 165] on button at bounding box center [352, 164] width 15 height 13
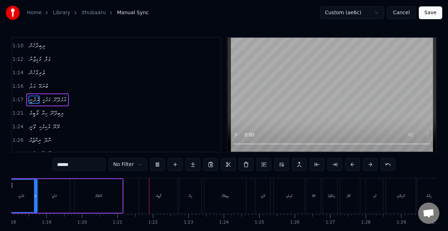
scroll to position [0, 2852]
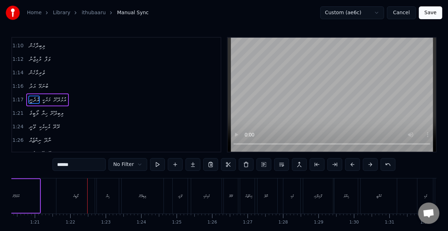
click at [79, 187] on div "ލޯބީގެ" at bounding box center [75, 195] width 38 height 35
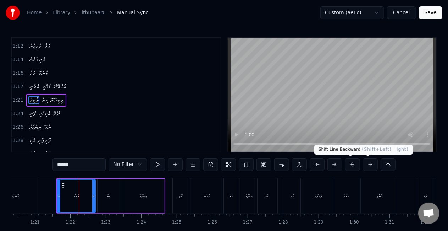
click at [353, 165] on button at bounding box center [352, 164] width 15 height 13
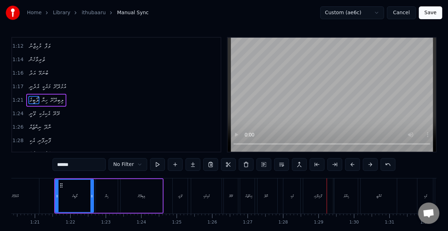
click at [292, 202] on div "އެކި" at bounding box center [292, 195] width 17 height 35
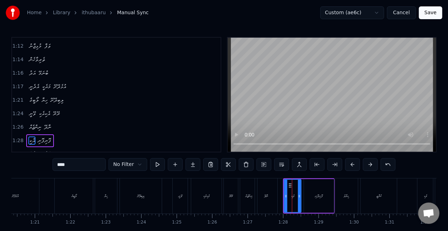
scroll to position [281, 0]
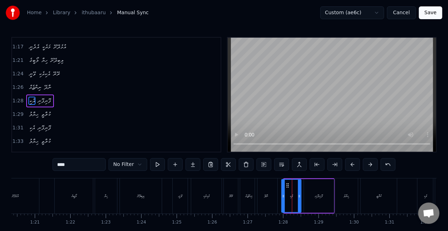
drag, startPoint x: 285, startPoint y: 197, endPoint x: 282, endPoint y: 195, distance: 4.0
click at [283, 195] on icon at bounding box center [283, 196] width 3 height 6
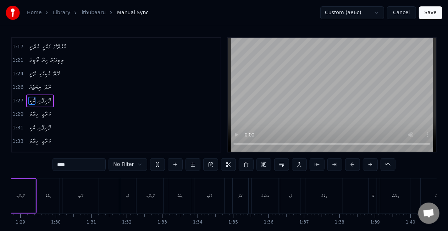
scroll to position [0, 3207]
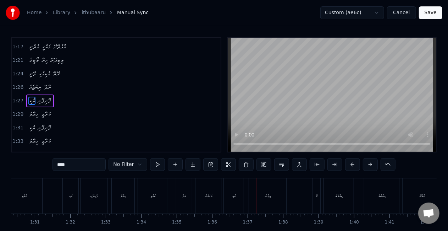
click at [209, 202] on div "އަހަރެން" at bounding box center [209, 195] width 26 height 35
type input "********"
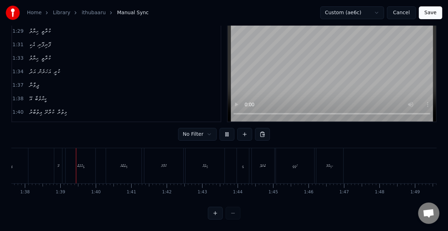
scroll to position [0, 3472]
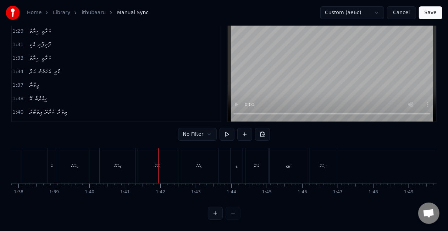
click at [132, 163] on div "އިތުބާރު" at bounding box center [118, 165] width 36 height 35
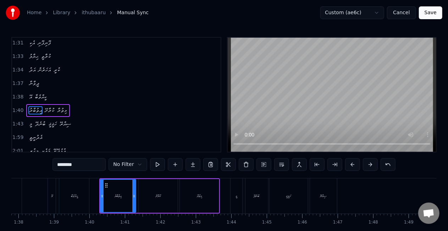
scroll to position [374, 0]
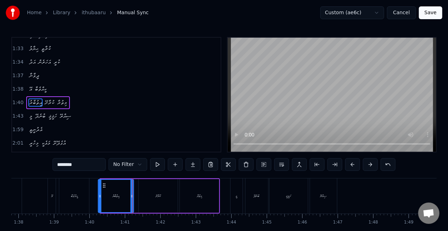
click at [103, 184] on circle at bounding box center [103, 184] width 0 height 0
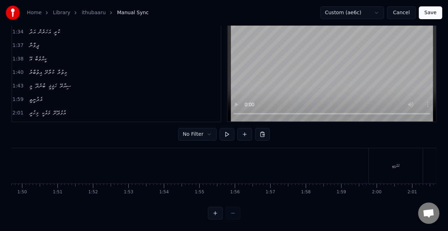
scroll to position [0, 4051]
click at [221, 162] on div "އެދުނީތީ" at bounding box center [240, 165] width 54 height 35
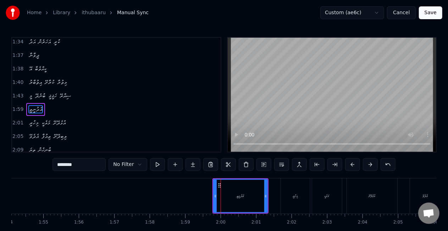
scroll to position [400, 0]
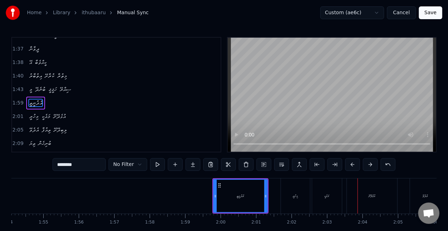
drag, startPoint x: 331, startPoint y: 208, endPoint x: 323, endPoint y: 197, distance: 13.6
click at [330, 208] on div "މައެކީ" at bounding box center [327, 195] width 30 height 35
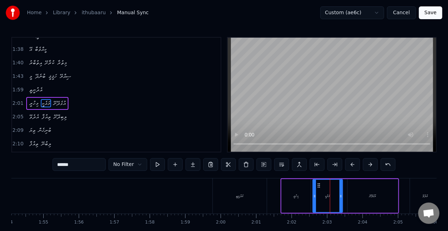
scroll to position [413, 0]
click at [318, 186] on icon at bounding box center [319, 185] width 6 height 6
click at [223, 199] on div "އެދުނީތީ" at bounding box center [240, 195] width 54 height 35
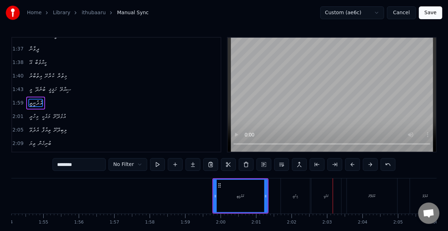
click at [293, 200] on div "މިހުރީ" at bounding box center [295, 195] width 29 height 35
type input "******"
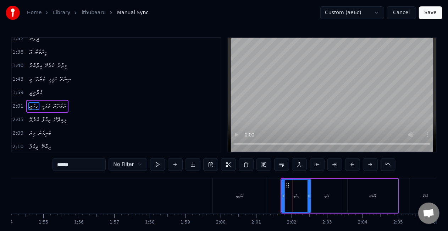
scroll to position [413, 0]
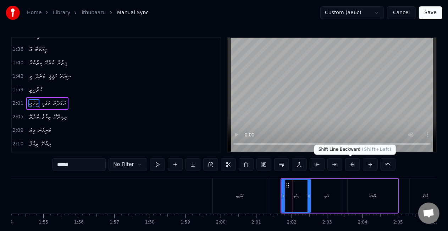
click at [349, 164] on button at bounding box center [352, 164] width 15 height 13
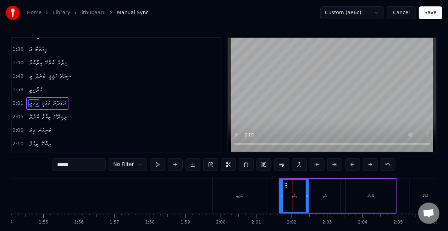
click at [267, 192] on div "އެދުނީތީ" at bounding box center [241, 195] width 56 height 35
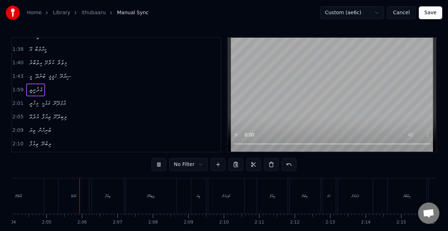
scroll to position [0, 4410]
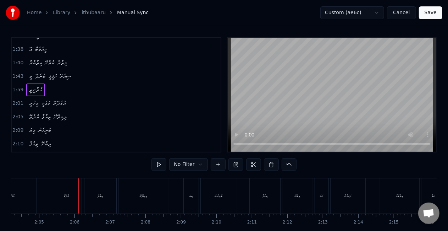
drag, startPoint x: 77, startPoint y: 193, endPoint x: 72, endPoint y: 191, distance: 5.6
click at [77, 193] on div "އެދެވޭ" at bounding box center [66, 195] width 31 height 35
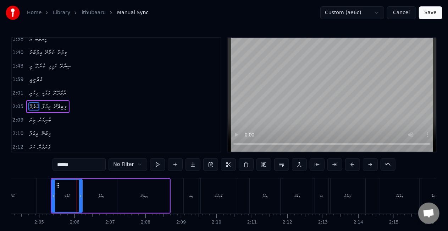
scroll to position [427, 0]
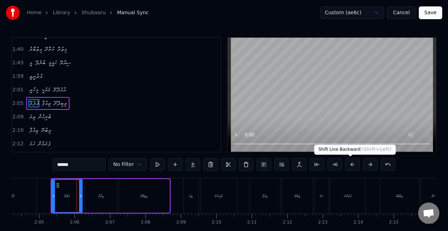
click at [350, 166] on button at bounding box center [352, 164] width 15 height 13
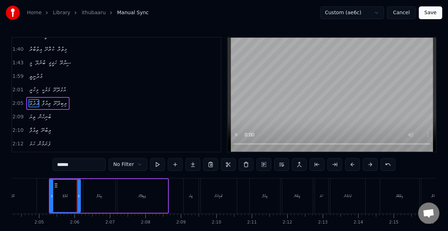
click at [50, 192] on div at bounding box center [51, 196] width 3 height 32
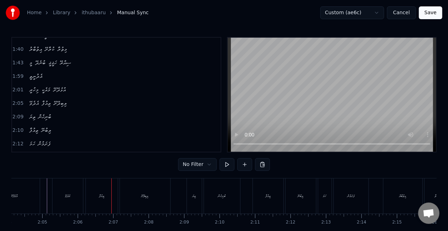
click at [100, 203] on div "ތިއުފާ" at bounding box center [102, 195] width 32 height 35
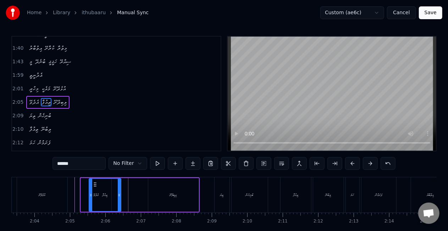
scroll to position [4, 0]
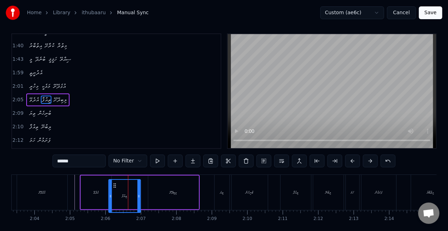
drag, startPoint x: 93, startPoint y: 187, endPoint x: 115, endPoint y: 182, distance: 22.4
click at [115, 182] on icon at bounding box center [115, 185] width 6 height 6
click at [65, 190] on div "އުޅެދޭށޭ" at bounding box center [42, 192] width 50 height 35
type input "********"
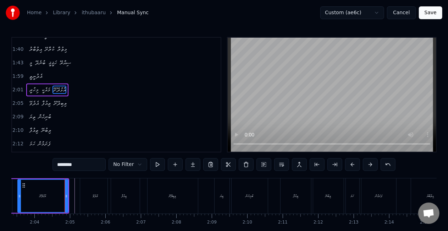
scroll to position [413, 0]
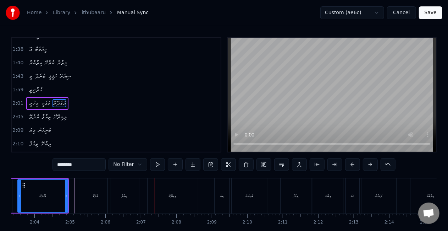
click at [141, 192] on div "އެދެވޭ ތިއުފާ ލިބިދޭށޭ" at bounding box center [140, 195] width 120 height 35
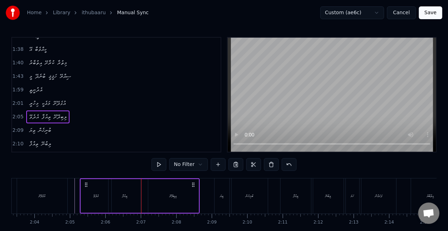
click at [127, 195] on div "ތިއުފާ" at bounding box center [124, 195] width 5 height 5
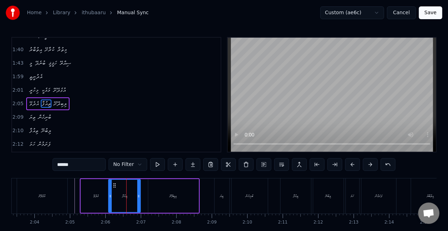
scroll to position [427, 0]
click at [113, 186] on icon at bounding box center [113, 185] width 6 height 6
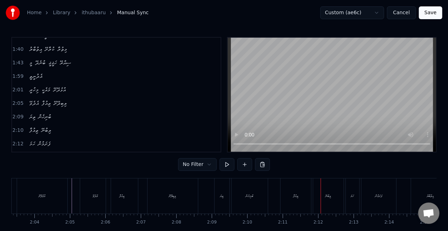
click at [298, 198] on div "ތިއުފާ" at bounding box center [295, 195] width 5 height 5
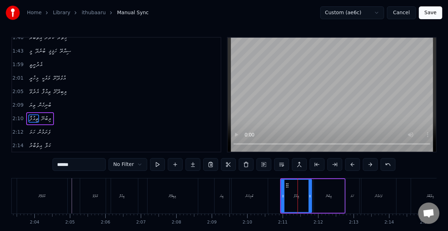
scroll to position [453, 0]
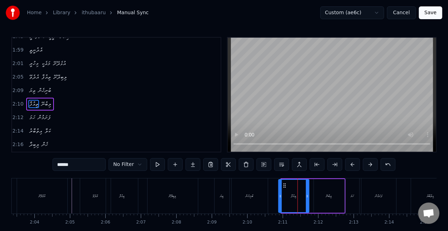
click at [286, 185] on icon at bounding box center [285, 185] width 6 height 6
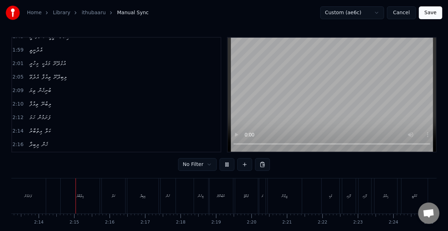
scroll to position [0, 4737]
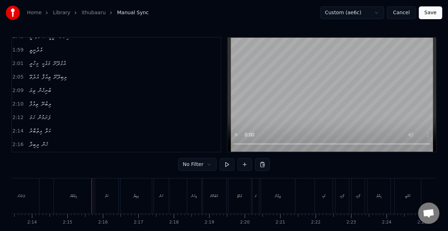
click at [84, 196] on div "އިތުބާރު" at bounding box center [73, 195] width 39 height 35
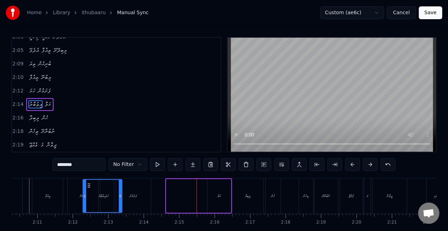
scroll to position [0, 4623]
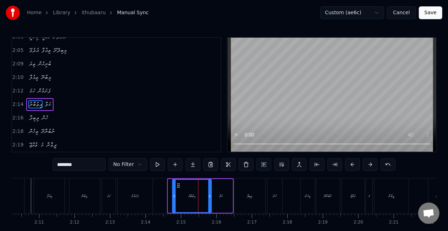
drag, startPoint x: 62, startPoint y: 184, endPoint x: 181, endPoint y: 182, distance: 118.2
click at [181, 182] on icon at bounding box center [179, 185] width 6 height 6
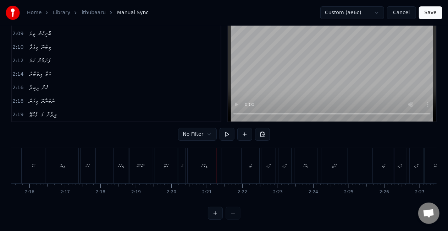
scroll to position [0, 4792]
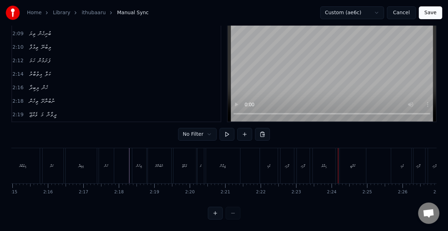
click at [304, 126] on div "0:15 އޭ 0:15 ކީއްވެބާ 0:16 އިތުބާރު ކުރާށޭ މިތުރާ 0:20 މީ ބުނެދޭ ހަޤީޤީ ސިއްރޭ …" at bounding box center [224, 113] width 426 height 213
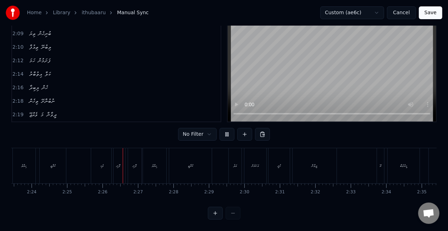
scroll to position [0, 5151]
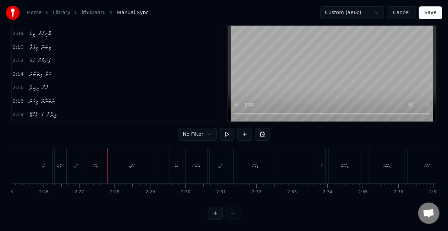
drag, startPoint x: 104, startPoint y: 164, endPoint x: 100, endPoint y: 162, distance: 4.3
click at [103, 164] on div "ޙިޔާލު" at bounding box center [95, 165] width 23 height 35
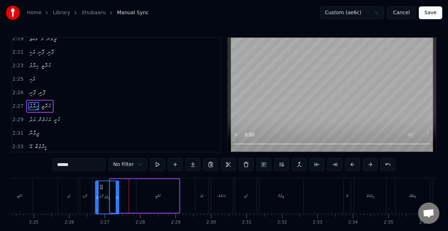
scroll to position [5, 0]
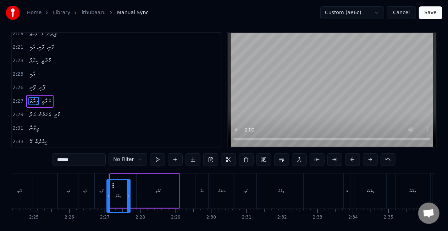
drag, startPoint x: 90, startPoint y: 184, endPoint x: 112, endPoint y: 182, distance: 22.0
click at [112, 182] on icon at bounding box center [113, 185] width 6 height 6
click at [61, 185] on div "އެކި" at bounding box center [69, 190] width 22 height 35
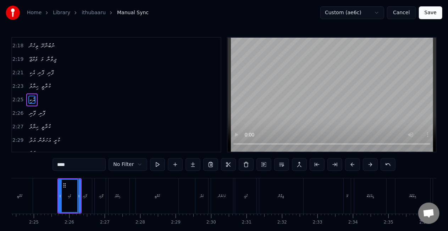
scroll to position [559, 0]
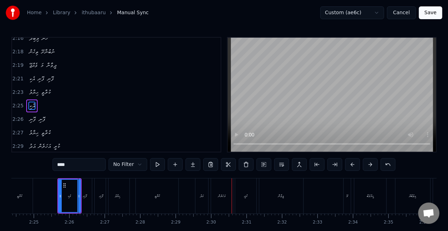
click at [205, 190] on div "އަދު" at bounding box center [202, 195] width 13 height 35
type input "****"
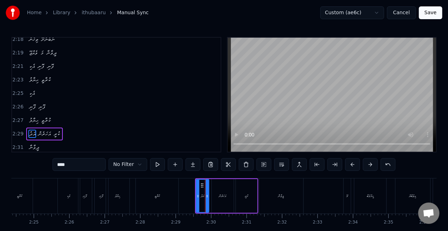
scroll to position [599, 0]
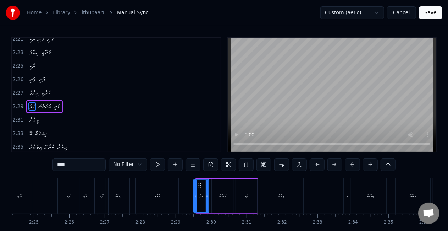
drag, startPoint x: 198, startPoint y: 195, endPoint x: 195, endPoint y: 192, distance: 4.3
click at [195, 193] on icon at bounding box center [195, 196] width 3 height 6
click at [197, 187] on div "އަދު" at bounding box center [201, 196] width 15 height 32
click at [198, 185] on icon at bounding box center [198, 185] width 6 height 6
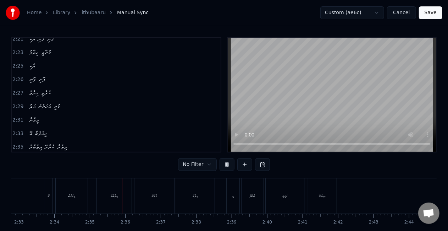
scroll to position [0, 5481]
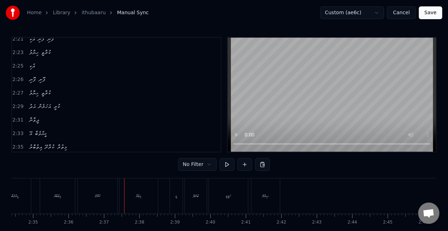
click at [91, 196] on div "ކުރާށޭ" at bounding box center [98, 195] width 40 height 35
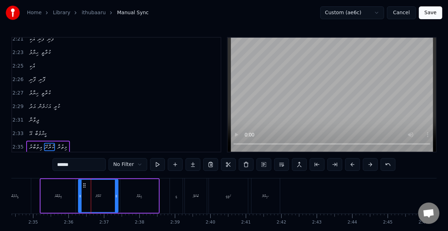
scroll to position [639, 0]
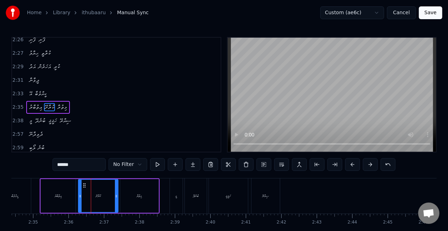
click at [55, 192] on div "އިތުބާރު" at bounding box center [58, 196] width 35 height 34
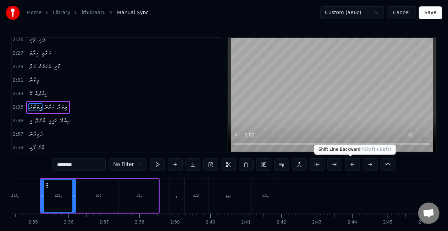
drag, startPoint x: 351, startPoint y: 166, endPoint x: 348, endPoint y: 162, distance: 5.1
click at [351, 165] on button at bounding box center [352, 164] width 15 height 13
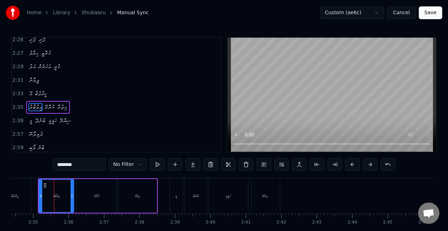
click at [40, 190] on div at bounding box center [40, 196] width 3 height 32
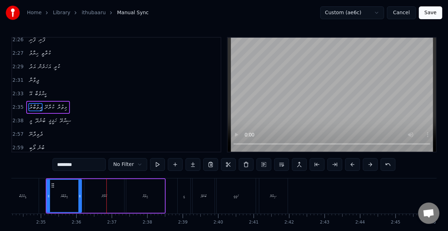
drag, startPoint x: 94, startPoint y: 205, endPoint x: 93, endPoint y: 200, distance: 5.0
click at [93, 204] on div "ކުރާށޭ" at bounding box center [104, 196] width 40 height 34
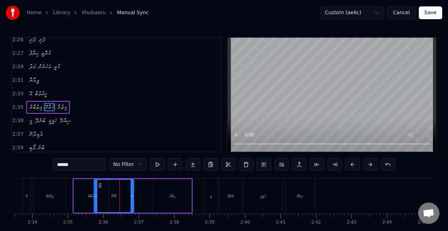
scroll to position [0, 5446]
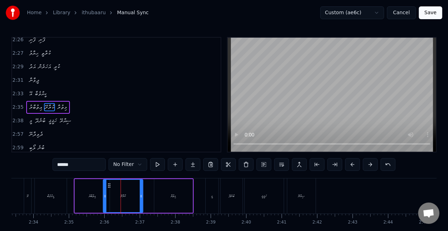
drag, startPoint x: 91, startPoint y: 186, endPoint x: 109, endPoint y: 184, distance: 18.5
click at [109, 184] on icon at bounding box center [110, 185] width 6 height 6
click at [164, 194] on div "މިތުރާ" at bounding box center [173, 196] width 38 height 34
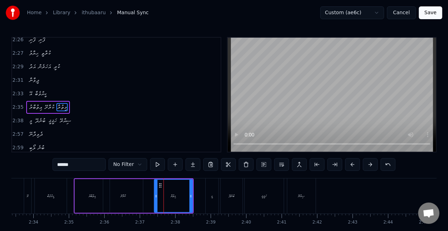
click at [75, 191] on div "އިތުބާރު" at bounding box center [92, 196] width 35 height 34
type input "********"
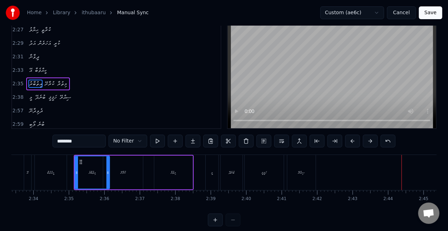
scroll to position [36, 0]
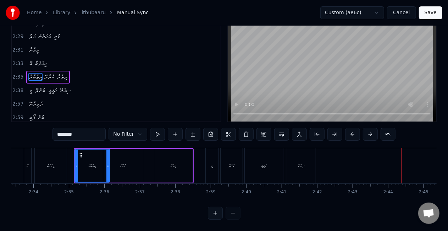
click at [425, 12] on button "Save" at bounding box center [430, 12] width 23 height 13
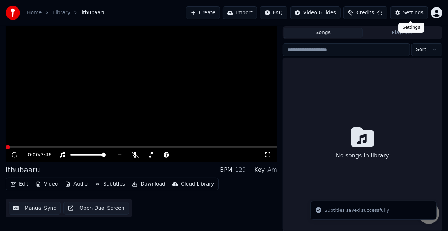
scroll to position [16, 0]
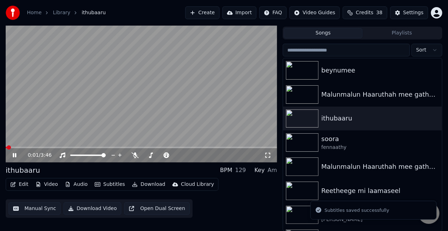
click at [113, 102] on video at bounding box center [142, 86] width 272 height 153
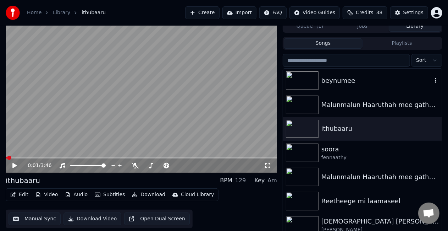
scroll to position [0, 0]
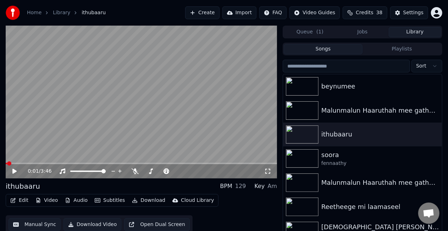
click at [137, 202] on button "Download" at bounding box center [148, 200] width 39 height 10
click at [40, 222] on button "Manual Sync" at bounding box center [35, 224] width 52 height 13
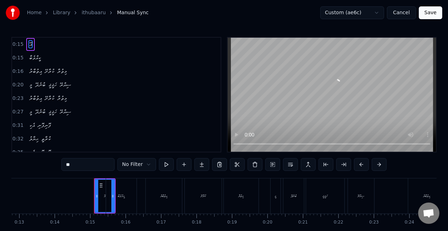
scroll to position [0, 501]
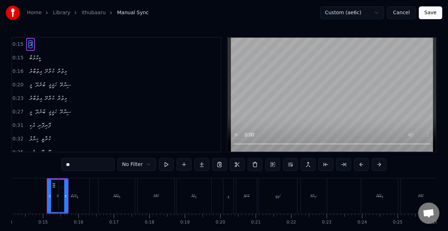
click at [427, 10] on button "Save" at bounding box center [430, 12] width 23 height 13
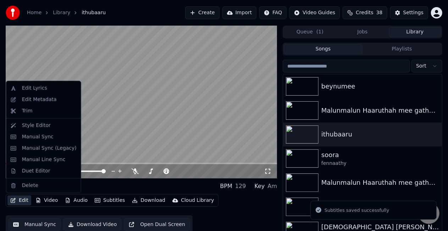
click at [18, 198] on button "Edit" at bounding box center [19, 200] width 24 height 10
click at [28, 173] on div "Duet Editor" at bounding box center [36, 170] width 28 height 7
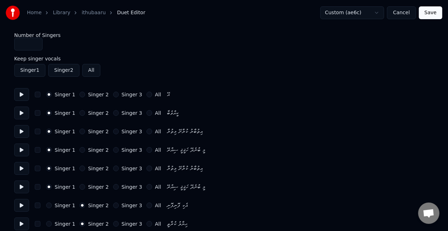
type input "*"
click at [36, 43] on input "*" at bounding box center [28, 44] width 28 height 13
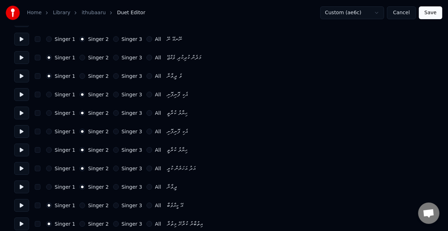
scroll to position [1225, 0]
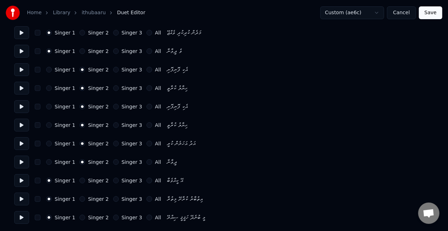
click at [80, 181] on button "Singer 2" at bounding box center [83, 181] width 6 height 6
click at [76, 199] on div "Singer 1 Singer 2 Singer 3 All" at bounding box center [103, 199] width 115 height 6
click at [113, 180] on button "Singer 3" at bounding box center [116, 181] width 6 height 6
click at [47, 179] on button "Singer 1" at bounding box center [49, 181] width 6 height 6
click at [113, 197] on button "Singer 3" at bounding box center [116, 199] width 6 height 6
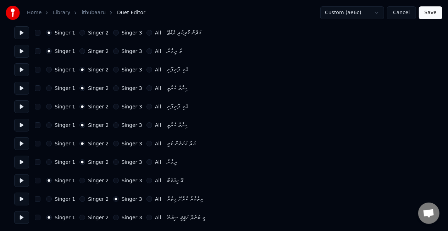
click at [113, 216] on button "Singer 3" at bounding box center [116, 217] width 6 height 6
click at [427, 16] on button "Save" at bounding box center [430, 12] width 23 height 13
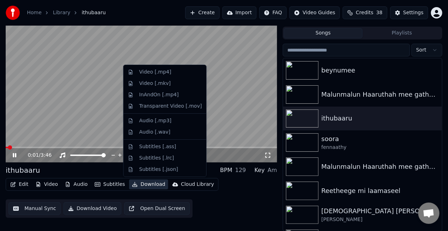
click at [146, 184] on button "Download" at bounding box center [148, 184] width 39 height 10
click at [82, 120] on video at bounding box center [142, 86] width 272 height 153
click at [133, 185] on button "Download" at bounding box center [148, 184] width 39 height 10
click at [156, 75] on div "Video [.mp4]" at bounding box center [155, 72] width 32 height 7
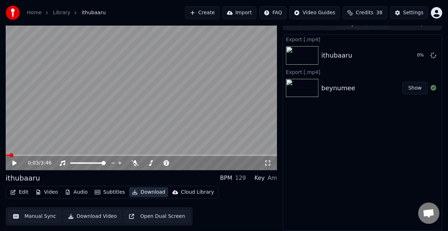
scroll to position [8, 0]
